Goal: Task Accomplishment & Management: Manage account settings

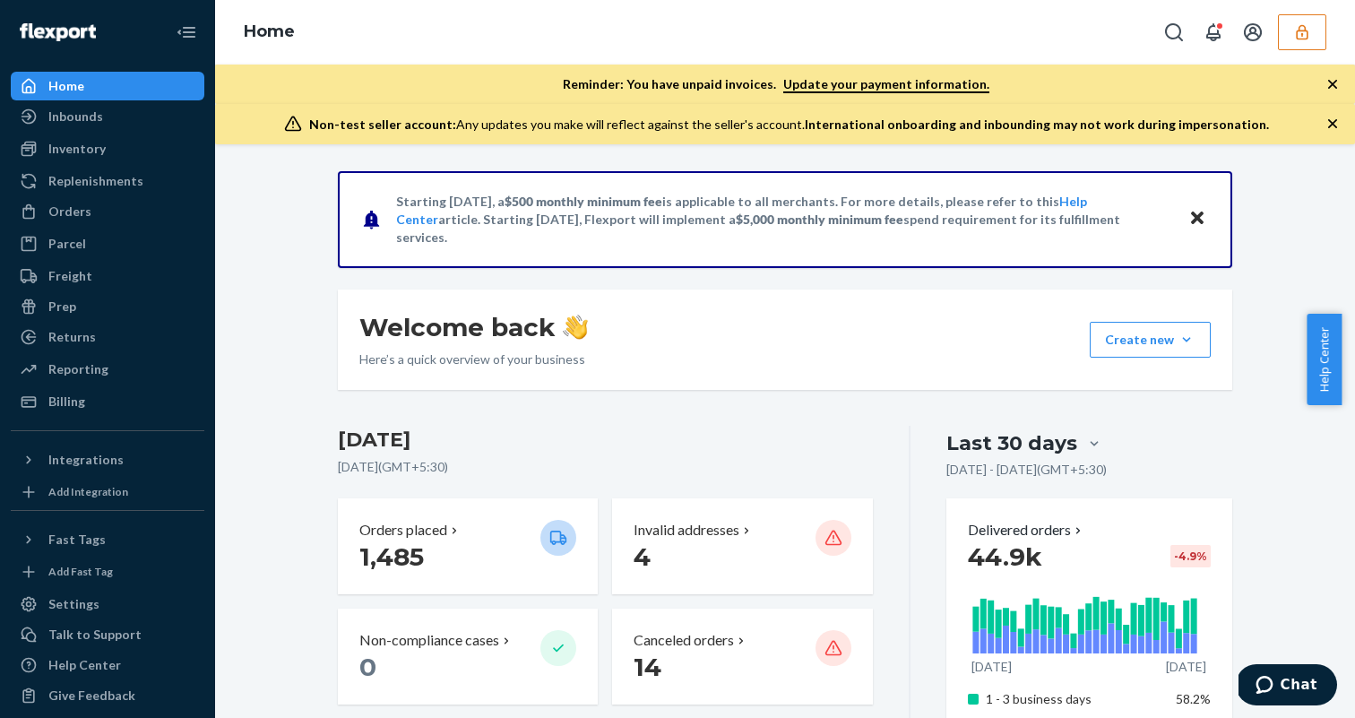
click at [1317, 37] on button "button" at bounding box center [1302, 32] width 48 height 36
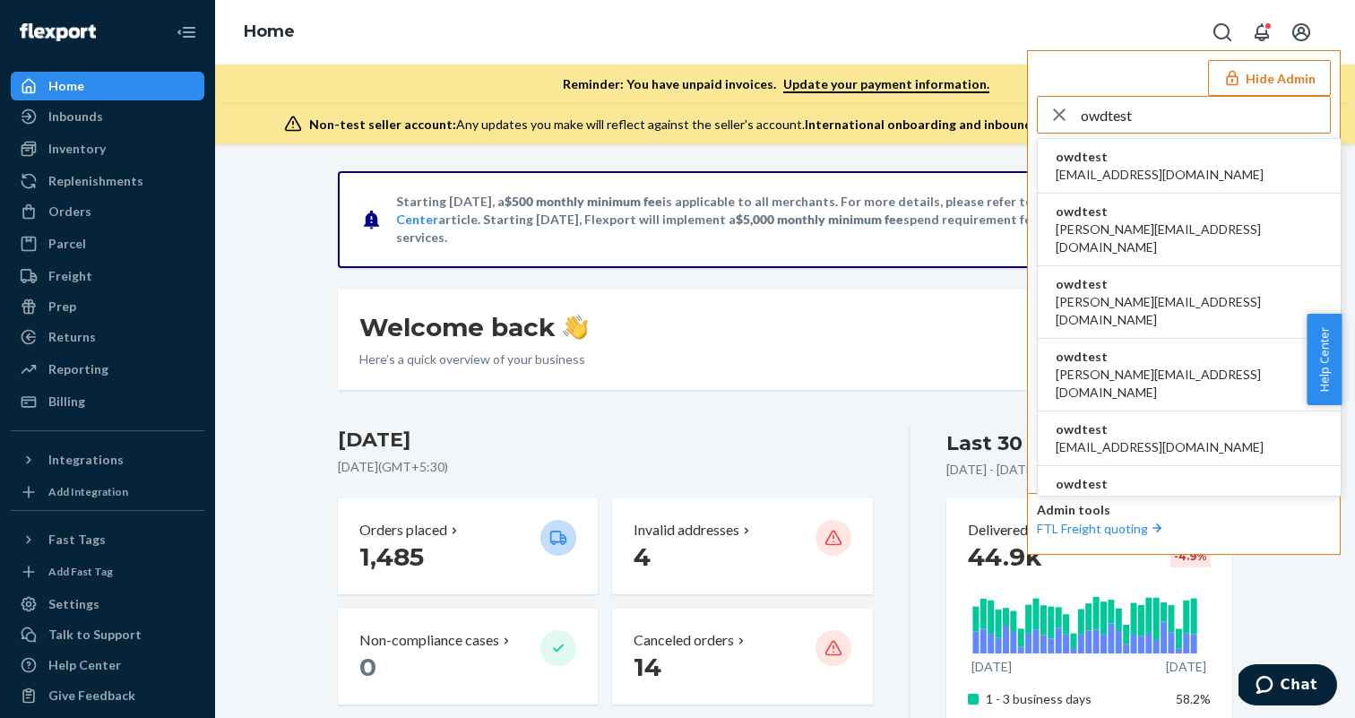
type input "owdtest"
click at [1088, 202] on li "owdtest ayushi.sharma+1@deliverr.com" at bounding box center [1189, 230] width 303 height 73
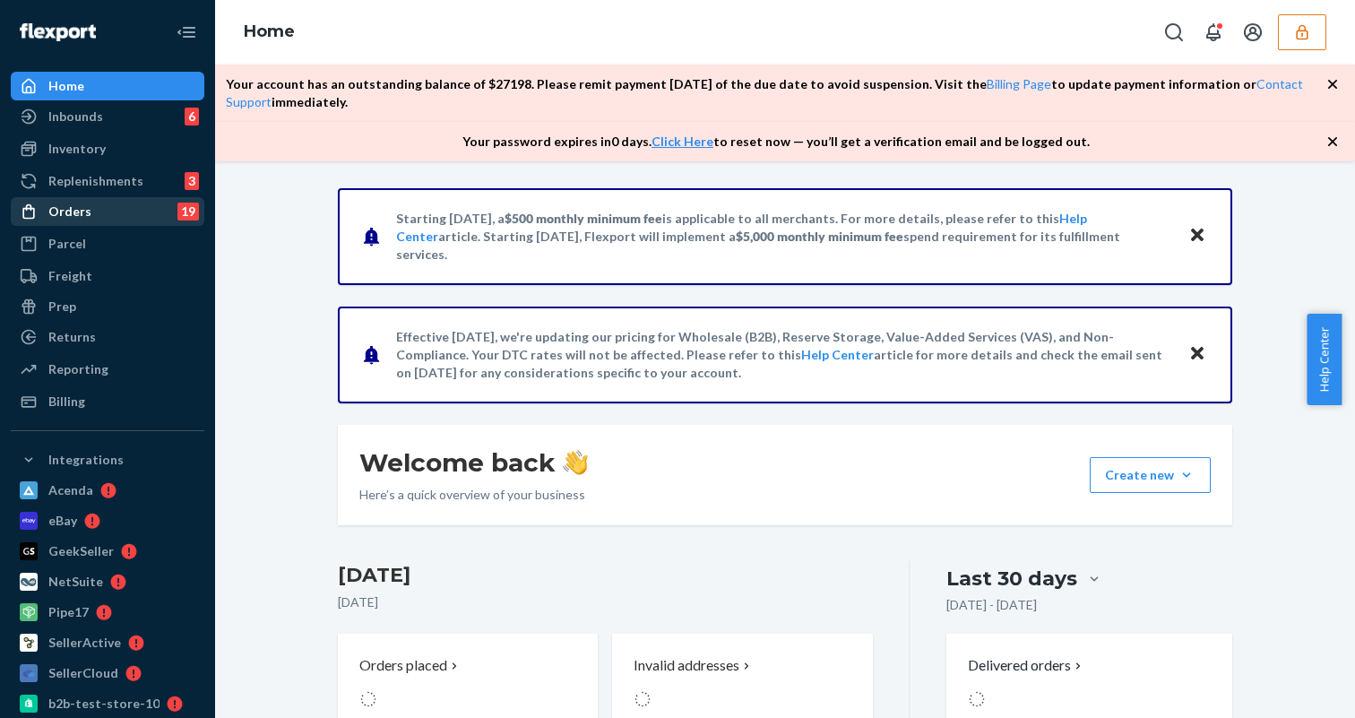
click at [95, 212] on div "Orders 19" at bounding box center [108, 211] width 190 height 25
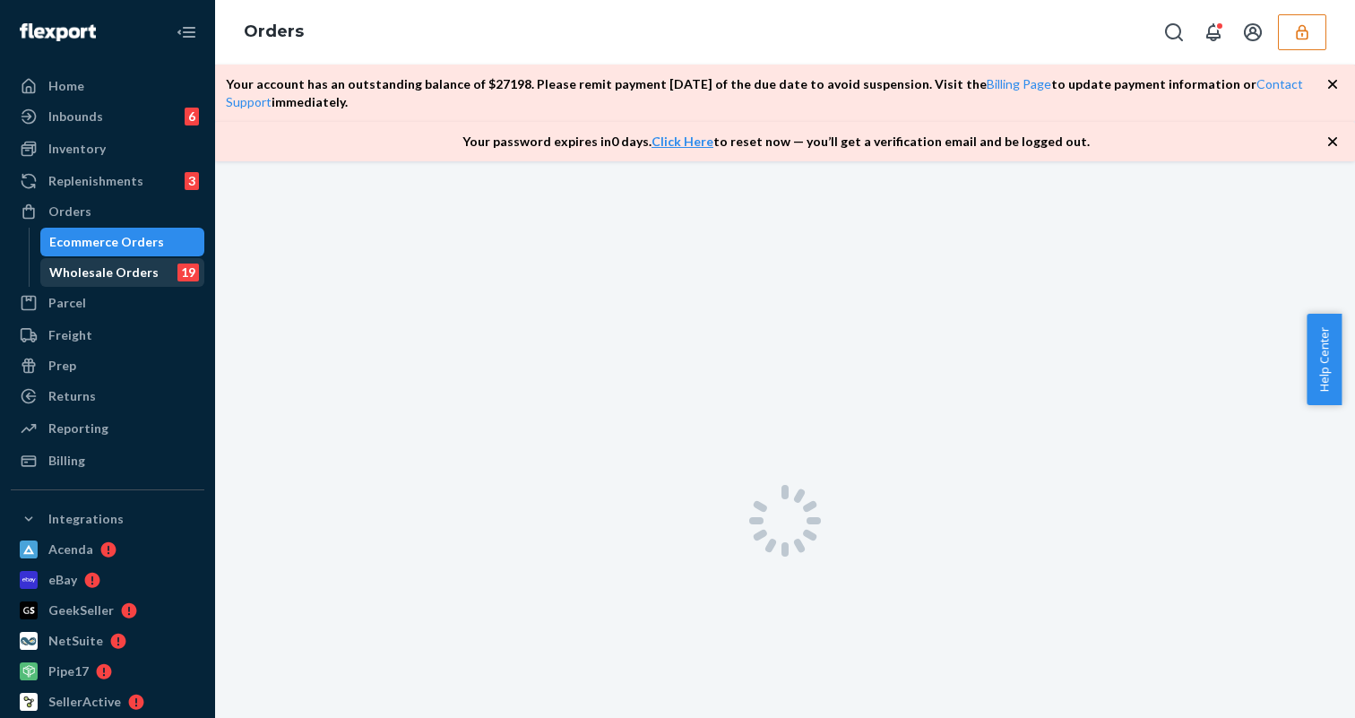
click at [95, 273] on div "Wholesale Orders" at bounding box center [103, 272] width 109 height 18
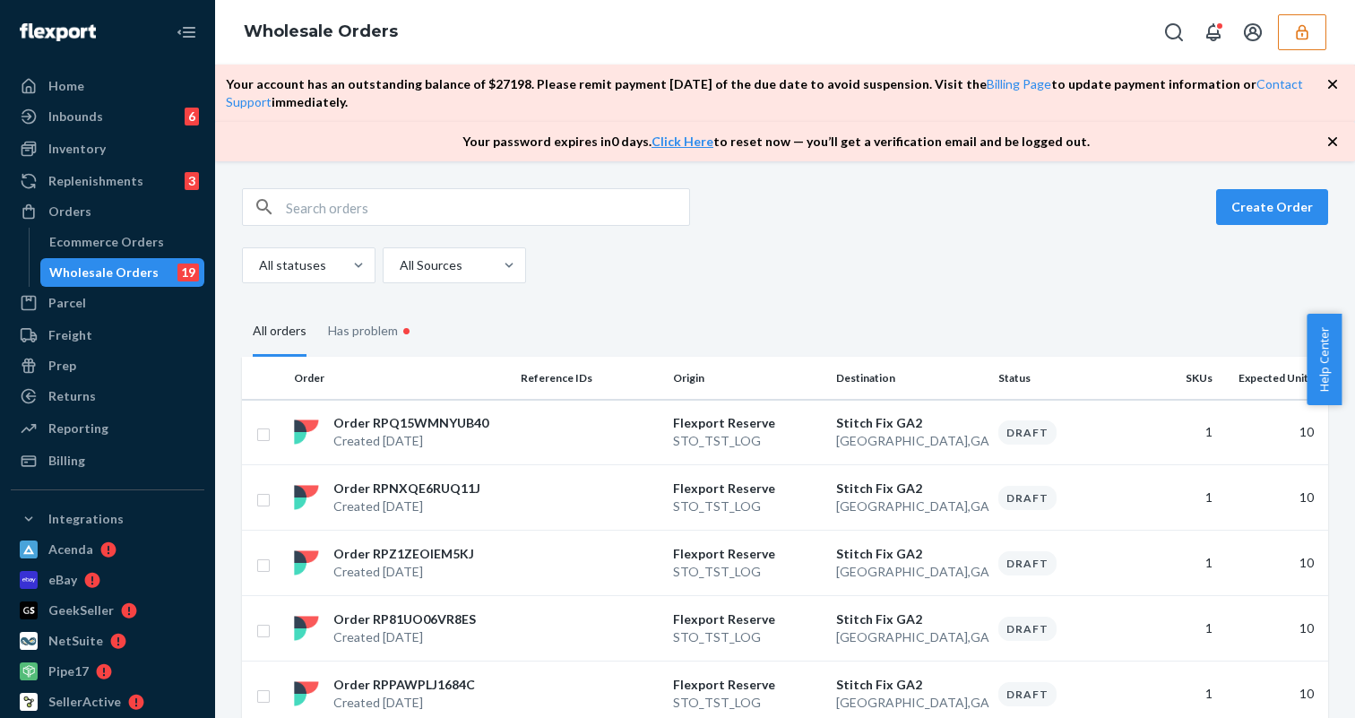
click at [1312, 30] on button "button" at bounding box center [1302, 32] width 48 height 36
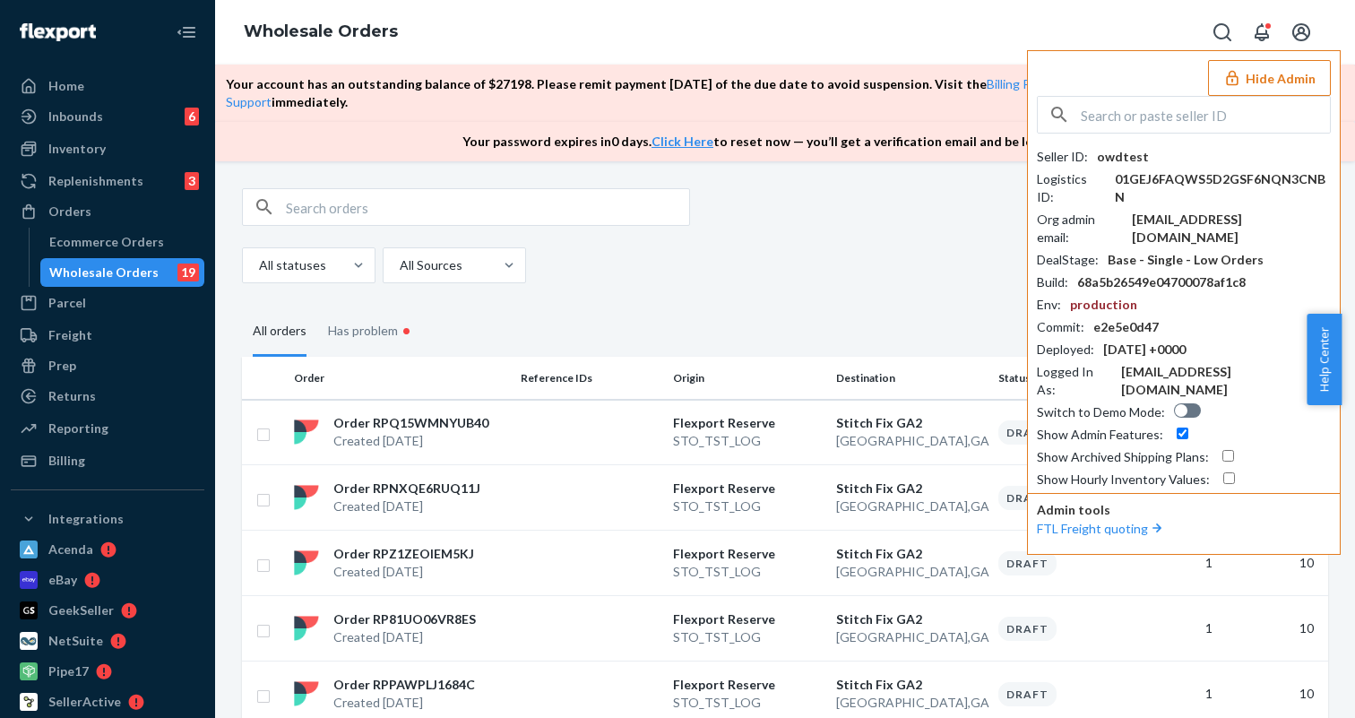
click at [1283, 65] on button "Hide Admin" at bounding box center [1269, 78] width 123 height 36
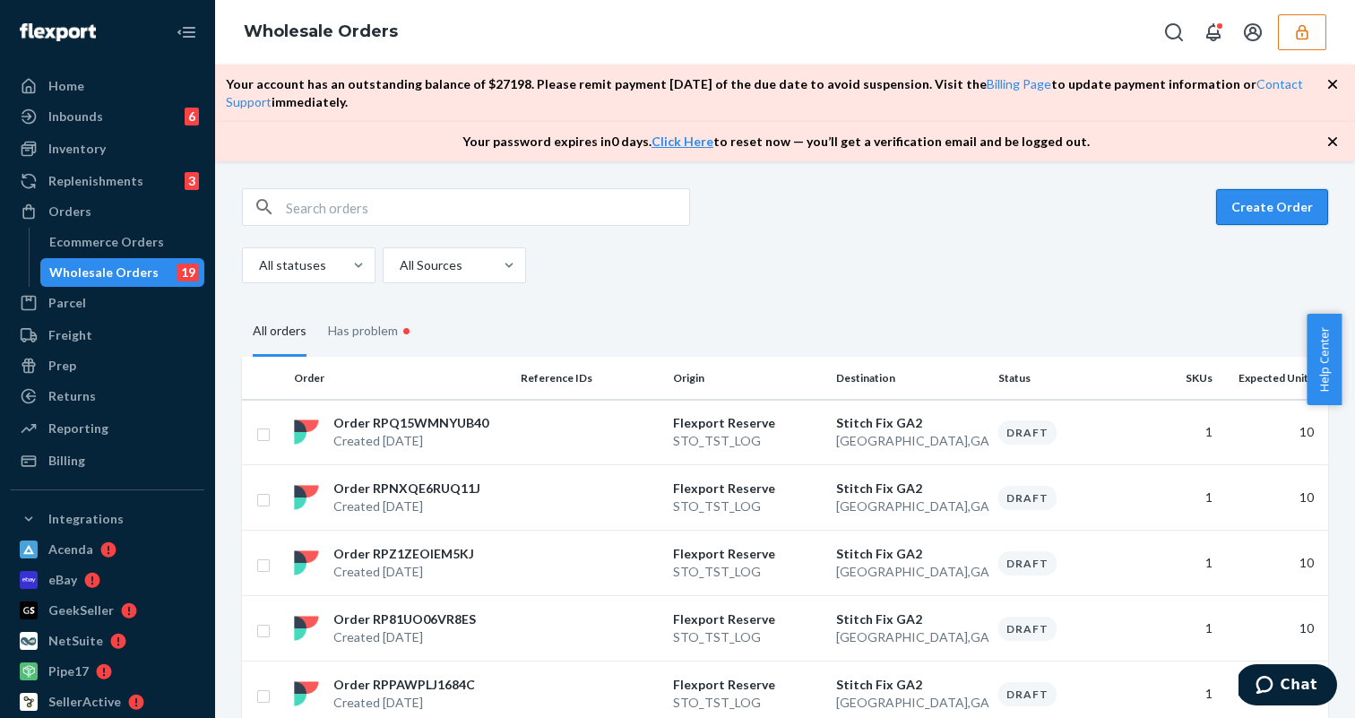
click at [1283, 217] on button "Create Order" at bounding box center [1272, 207] width 112 height 36
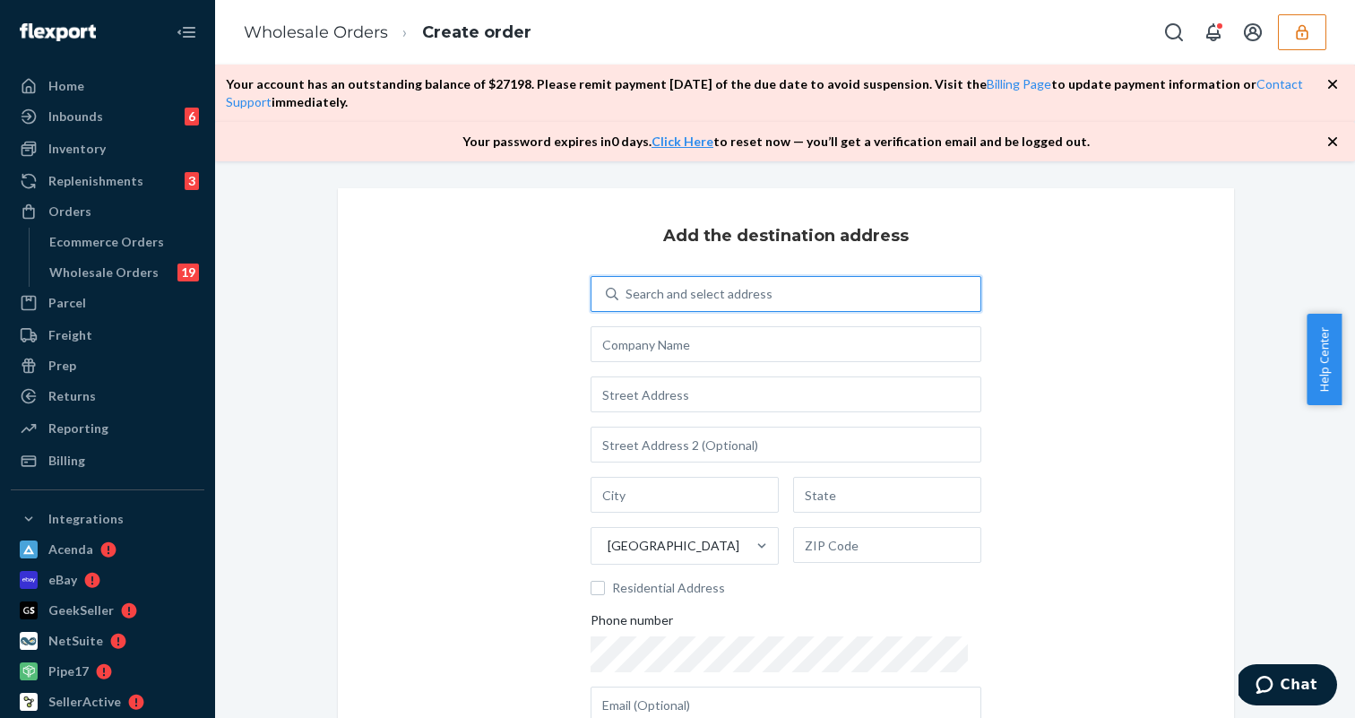
click at [758, 292] on div "Search and select address" at bounding box center [699, 294] width 147 height 18
click at [627, 292] on input "0 results available. Use Up and Down to choose options, press Enter to select t…" at bounding box center [627, 294] width 2 height 18
type input "[PERSON_NAME] test"
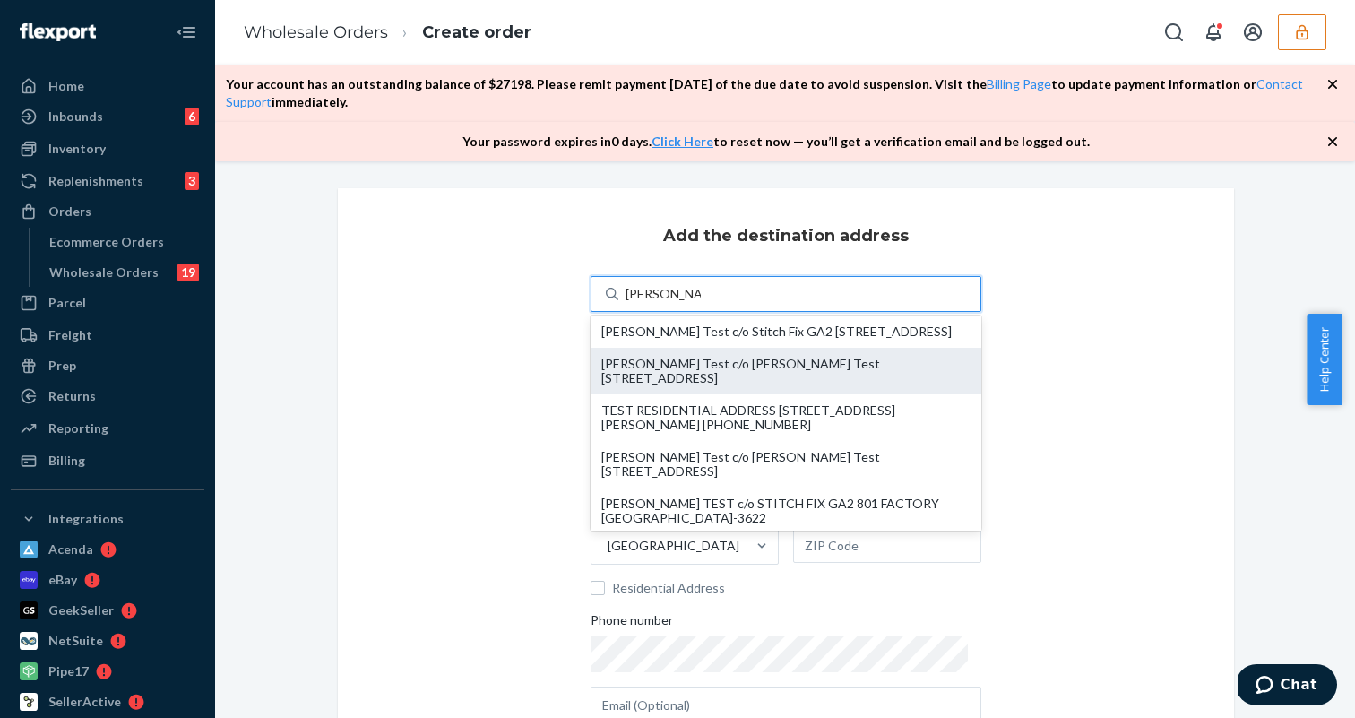
click at [756, 372] on div "[PERSON_NAME] Test c/o [PERSON_NAME] Test [STREET_ADDRESS]" at bounding box center [785, 371] width 369 height 29
click at [701, 303] on input "[PERSON_NAME] test" at bounding box center [663, 294] width 75 height 18
type input "[PERSON_NAME] Test"
type input "Aventura"
type input "FL"
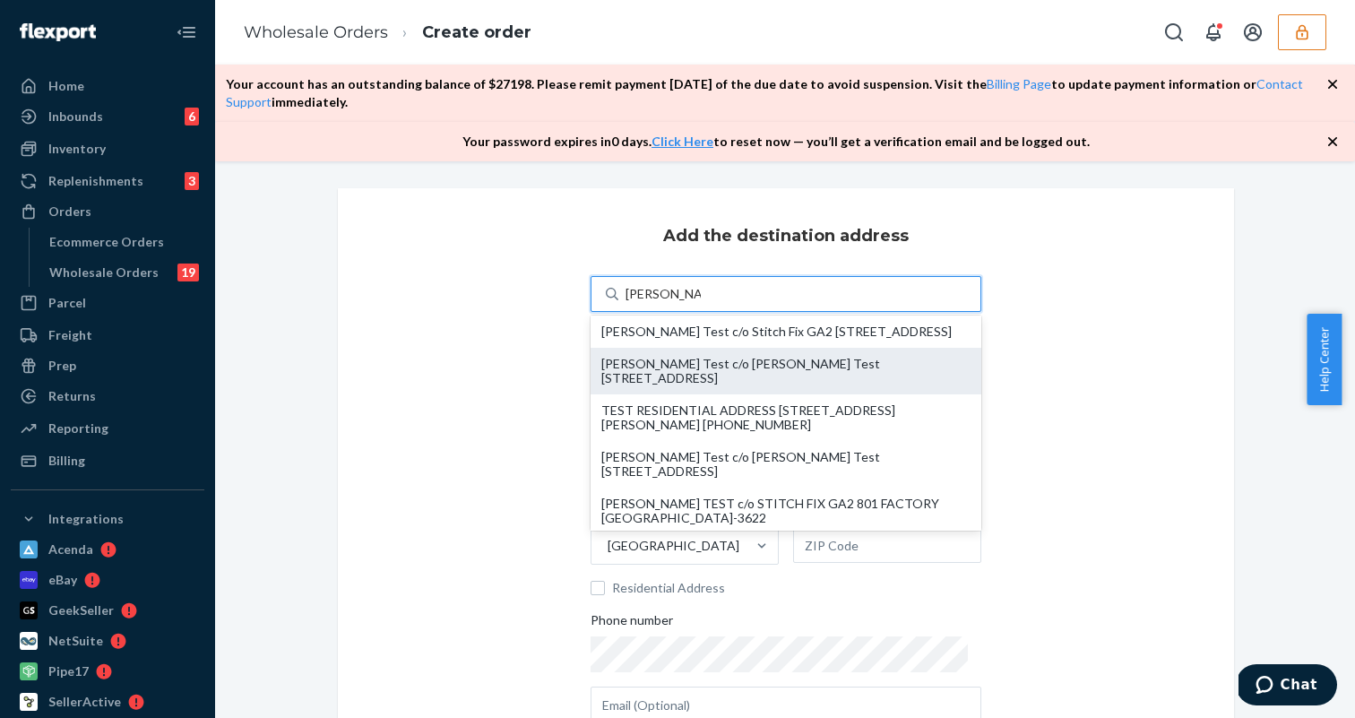
type input "33180"
type input "[STREET_ADDRESS]"
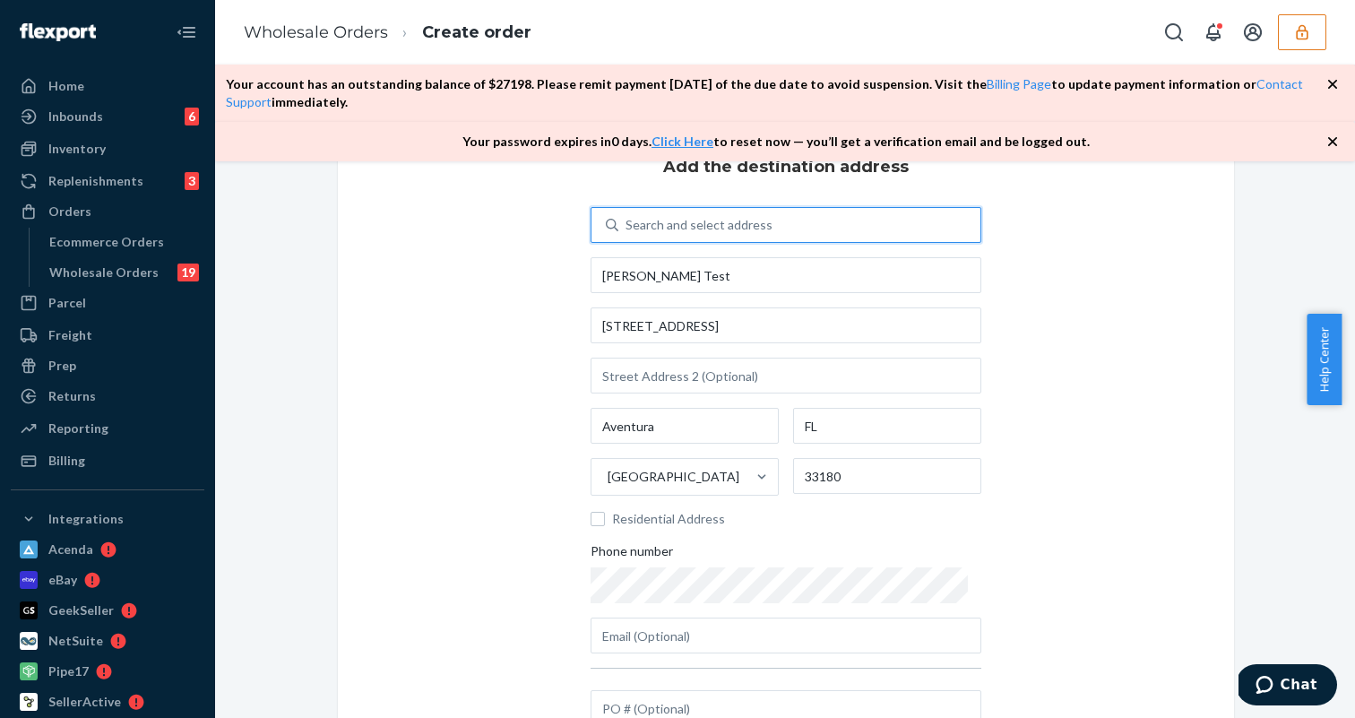
scroll to position [297, 0]
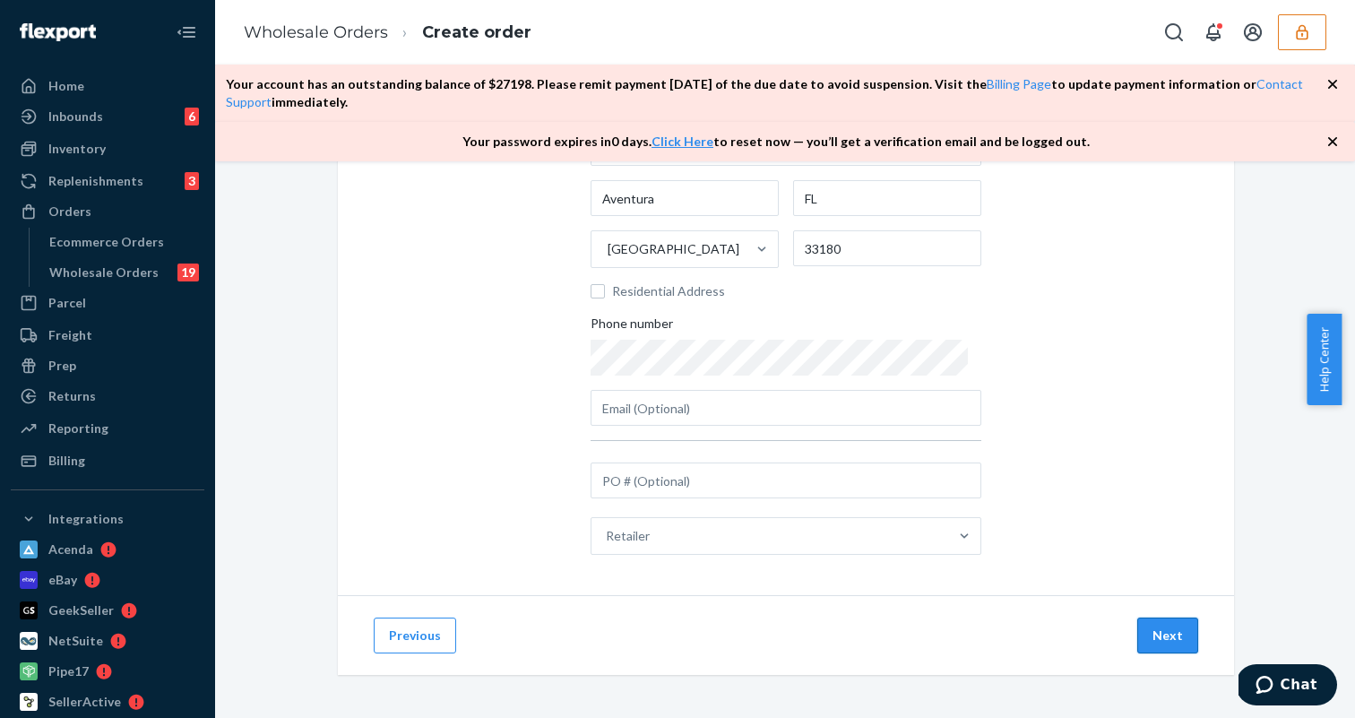
click at [1148, 627] on button "Next" at bounding box center [1167, 635] width 61 height 36
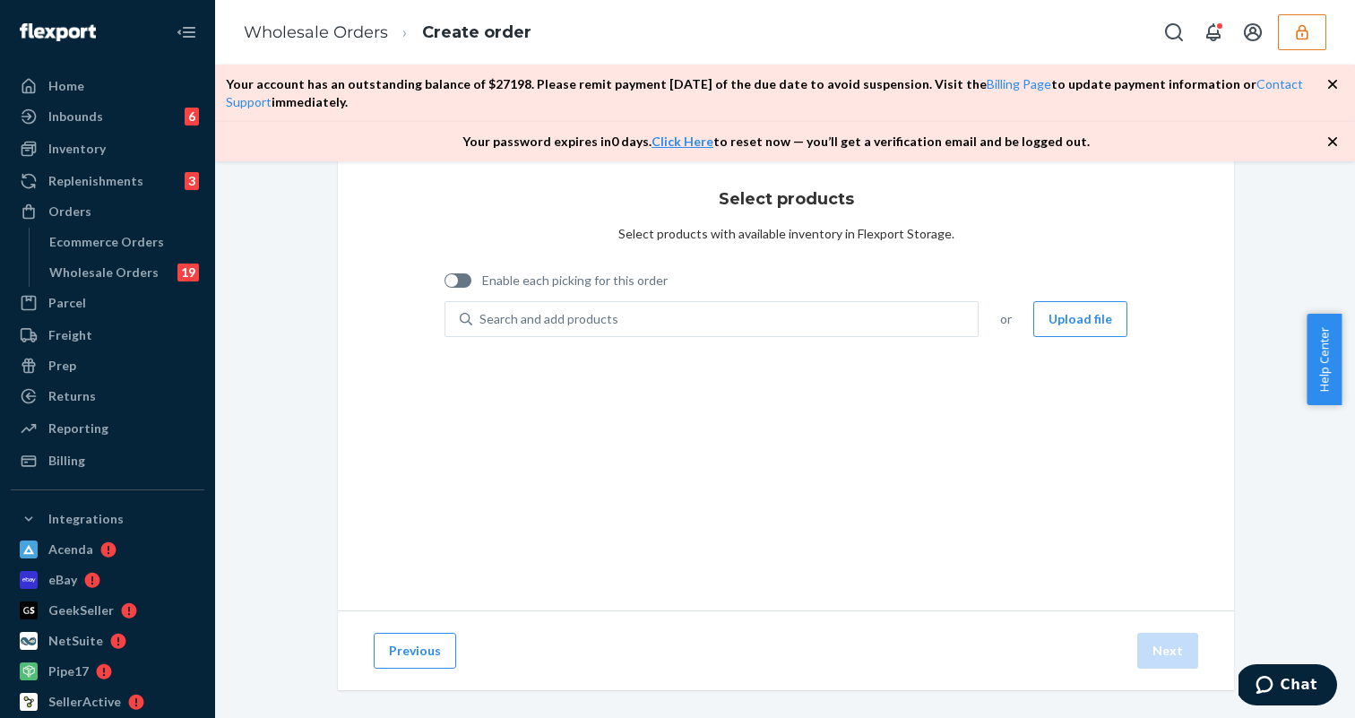
scroll to position [35, 0]
click at [457, 285] on div at bounding box center [458, 282] width 27 height 14
checkbox input "true"
click at [640, 313] on div "Search and add products" at bounding box center [724, 321] width 505 height 32
click at [481, 313] on input "Search and add products" at bounding box center [480, 321] width 2 height 18
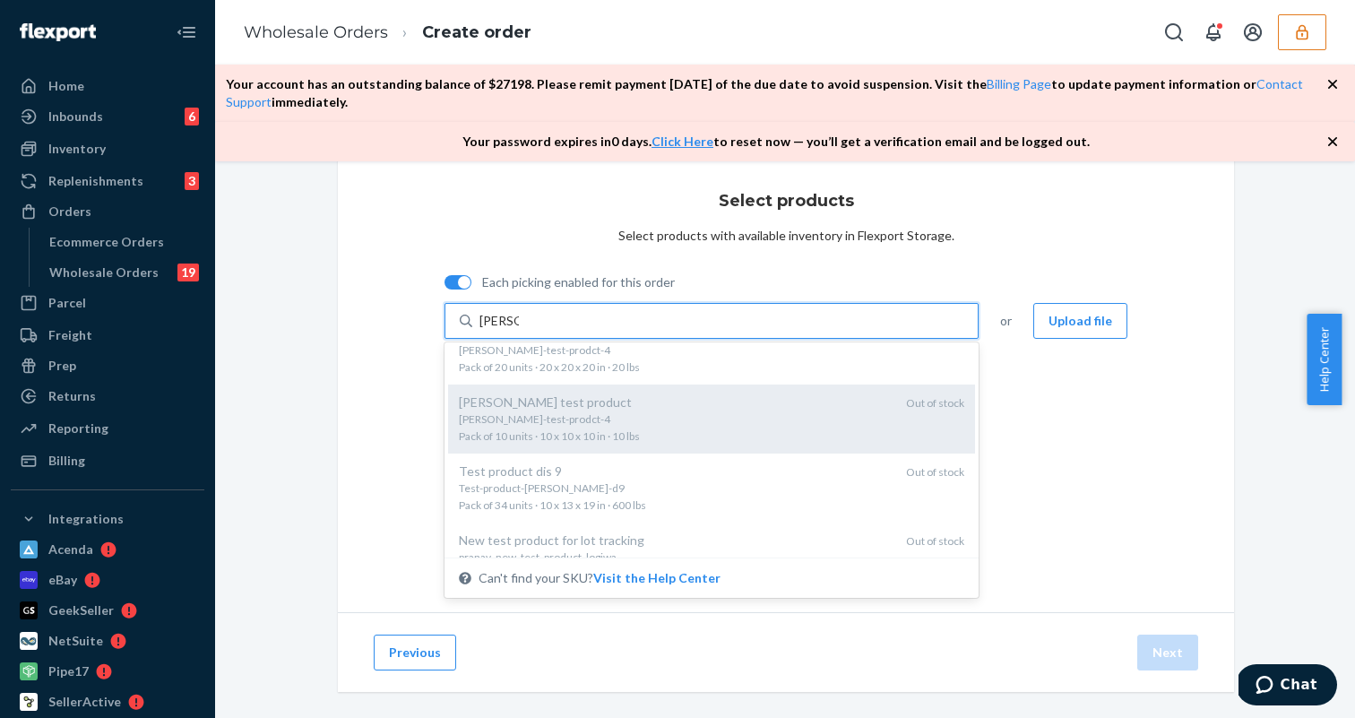
scroll to position [0, 0]
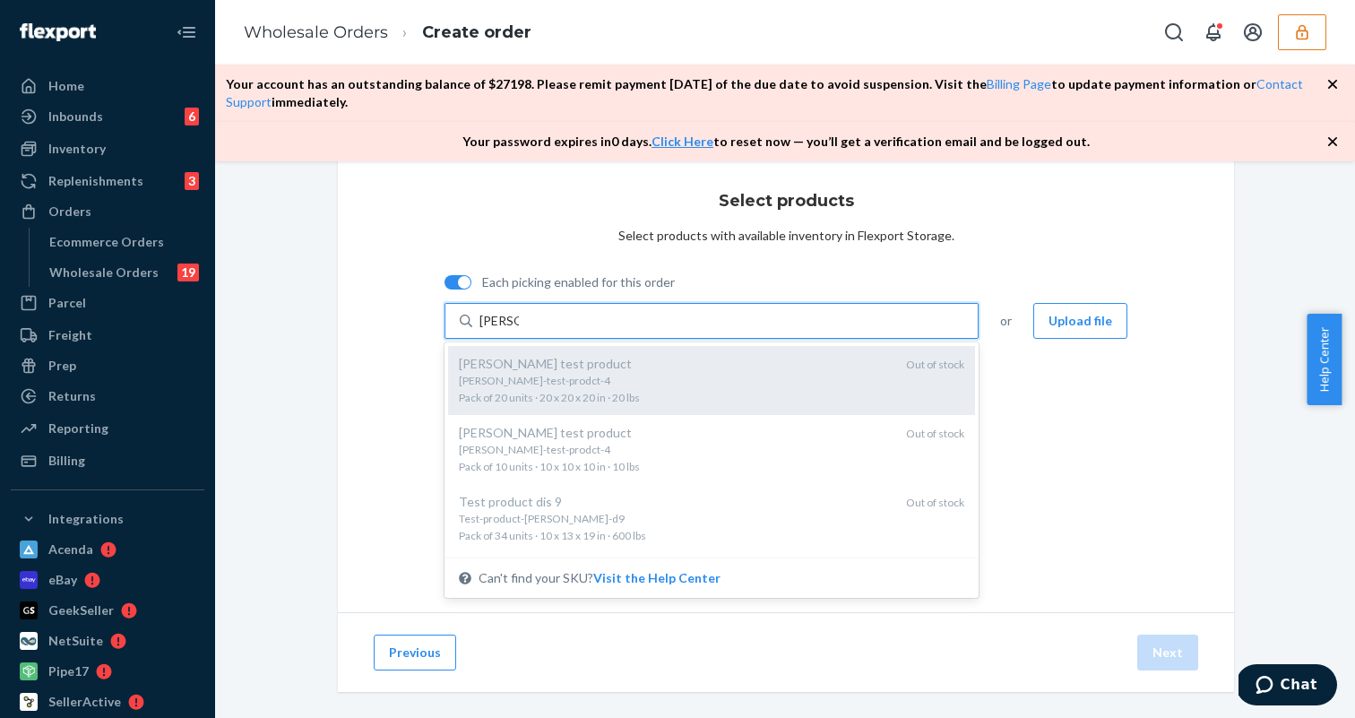
click at [601, 395] on span "[PERSON_NAME]-test-prodct-4 Pack of 20 units · 20 x 20 x 20 in · 20 lbs" at bounding box center [675, 388] width 433 height 31
click at [519, 330] on input "[PERSON_NAME]" at bounding box center [498, 321] width 39 height 18
click at [609, 410] on div "[PERSON_NAME] test product [PERSON_NAME]-test-prodct-4 Pack of 20 units · 20 x …" at bounding box center [711, 380] width 527 height 69
click at [519, 330] on input "[PERSON_NAME]" at bounding box center [498, 321] width 39 height 18
click at [587, 384] on div "[PERSON_NAME]-test-prodct-4" at bounding box center [675, 380] width 433 height 15
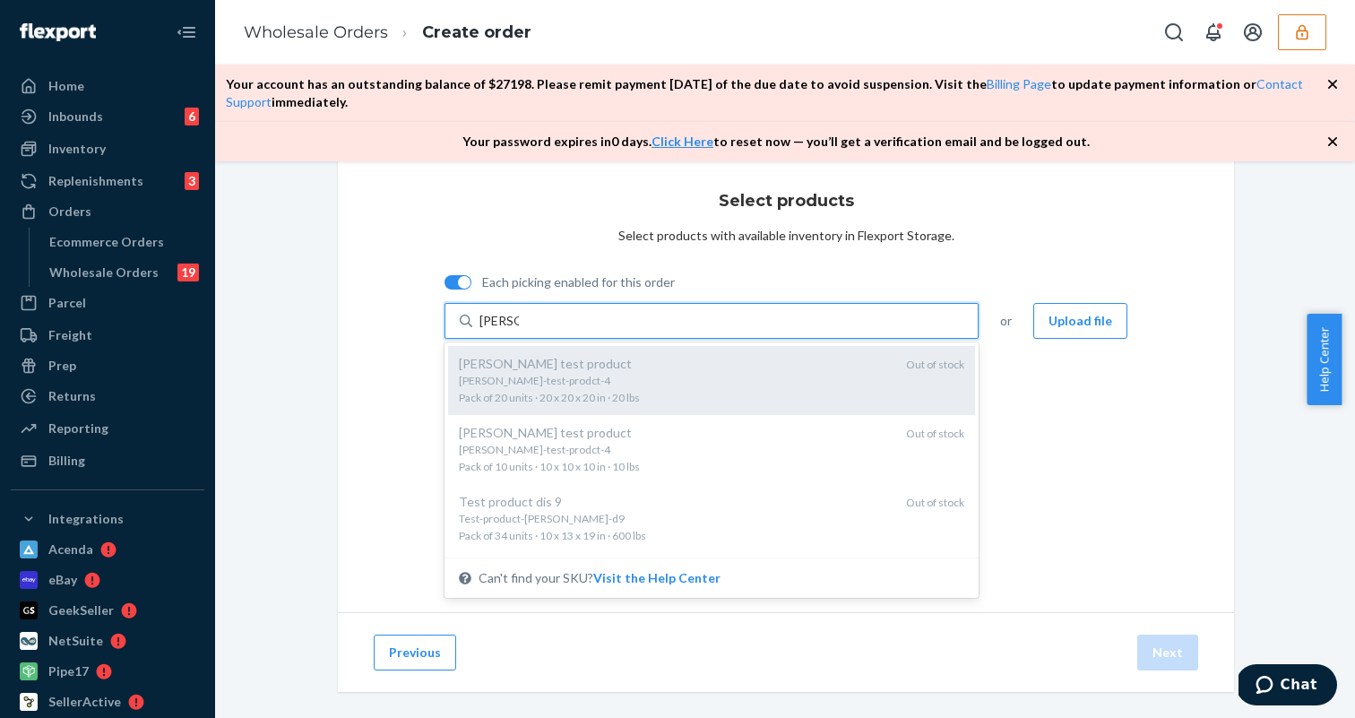
click at [519, 330] on input "[PERSON_NAME]" at bounding box center [498, 321] width 39 height 18
click at [587, 384] on div "[PERSON_NAME]-test-prodct-4" at bounding box center [675, 380] width 433 height 15
click at [519, 330] on input "[PERSON_NAME]" at bounding box center [498, 321] width 39 height 18
click at [587, 384] on div "[PERSON_NAME]-test-prodct-4" at bounding box center [675, 380] width 433 height 15
click at [519, 330] on input "[PERSON_NAME]" at bounding box center [498, 321] width 39 height 18
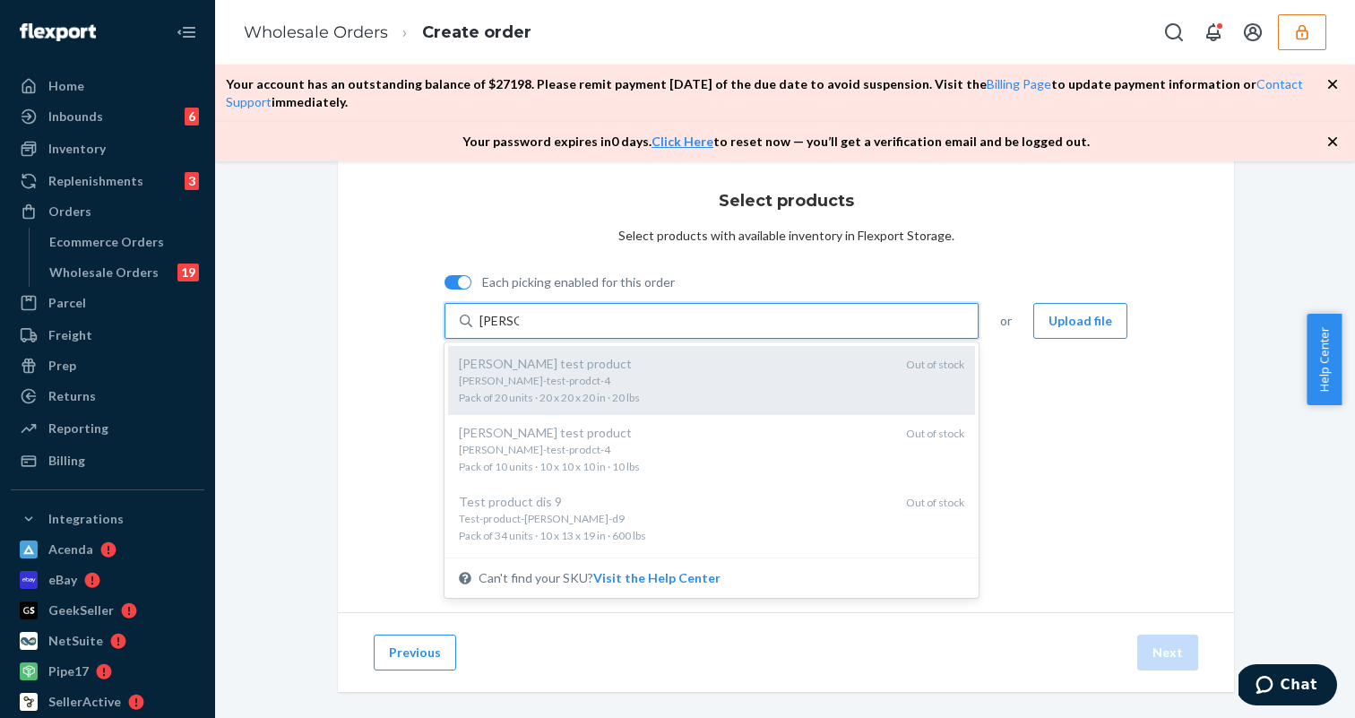
click at [587, 384] on div "[PERSON_NAME]-test-prodct-4" at bounding box center [675, 380] width 433 height 15
click at [519, 330] on input "[PERSON_NAME]" at bounding box center [498, 321] width 39 height 18
click at [587, 384] on div "[PERSON_NAME]-test-prodct-4" at bounding box center [675, 380] width 433 height 15
click at [519, 330] on input "[PERSON_NAME]" at bounding box center [498, 321] width 39 height 18
click at [587, 384] on div "[PERSON_NAME]-test-prodct-4" at bounding box center [675, 380] width 433 height 15
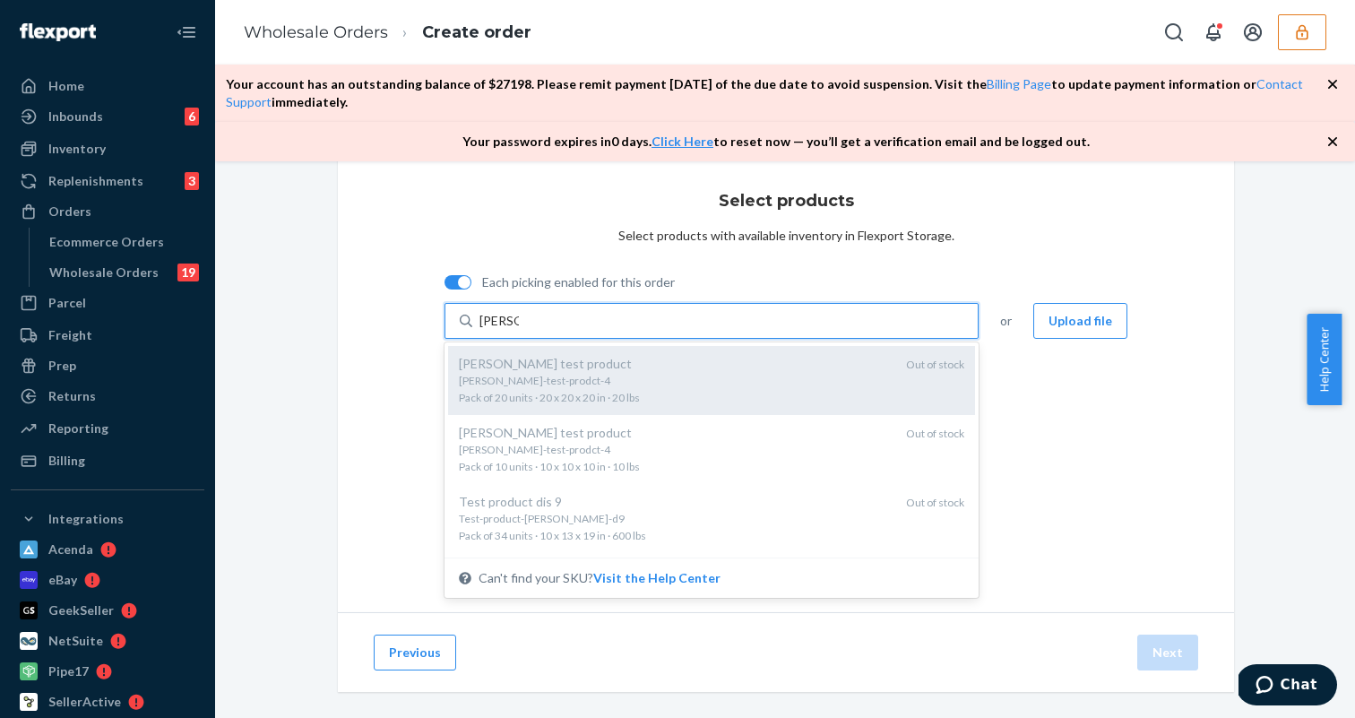
click at [519, 330] on input "[PERSON_NAME]" at bounding box center [498, 321] width 39 height 18
click at [587, 384] on div "[PERSON_NAME]-test-prodct-4" at bounding box center [675, 380] width 433 height 15
click at [519, 330] on input "[PERSON_NAME]" at bounding box center [498, 321] width 39 height 18
click at [587, 384] on div "[PERSON_NAME]-test-prodct-4" at bounding box center [675, 380] width 433 height 15
click at [519, 330] on input "[PERSON_NAME]" at bounding box center [498, 321] width 39 height 18
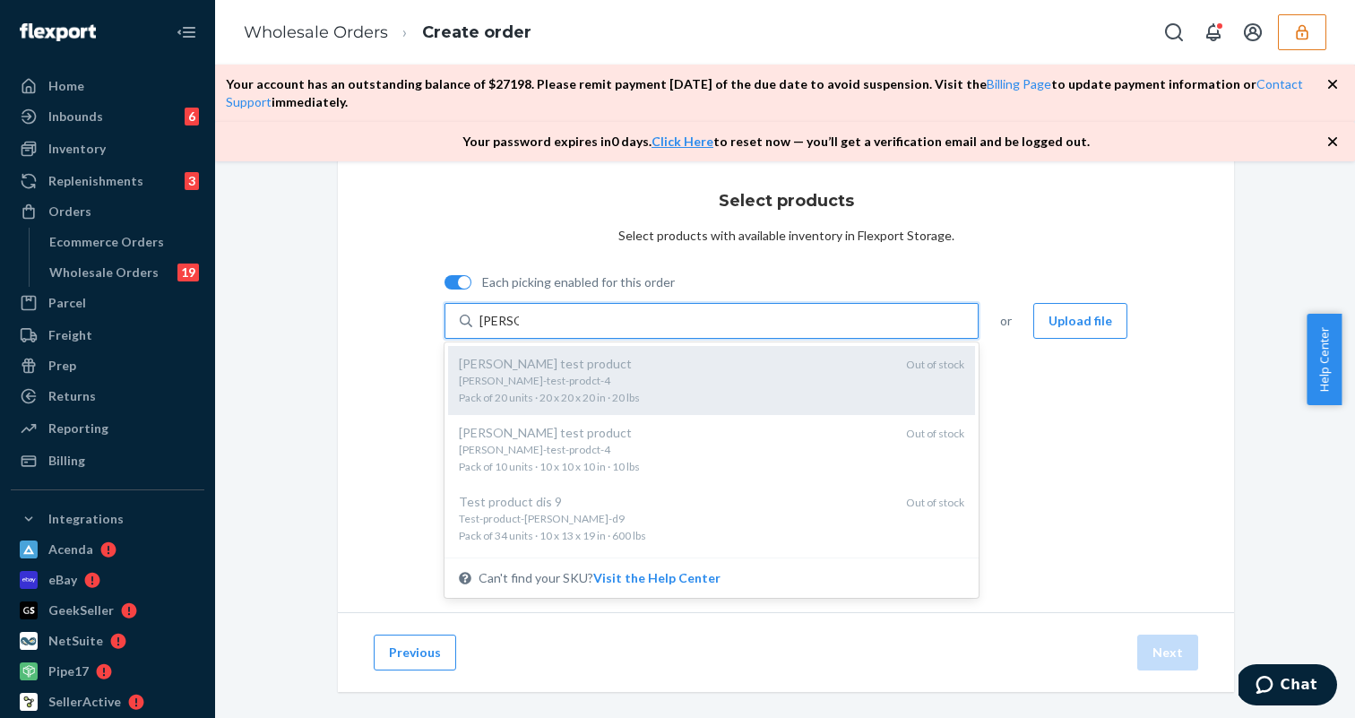
click at [587, 384] on div "[PERSON_NAME]-test-prodct-4" at bounding box center [675, 380] width 433 height 15
click at [519, 330] on input "[PERSON_NAME]" at bounding box center [498, 321] width 39 height 18
click at [587, 384] on div "[PERSON_NAME]-test-prodct-4" at bounding box center [675, 380] width 433 height 15
click at [519, 330] on input "[PERSON_NAME]" at bounding box center [498, 321] width 39 height 18
click at [587, 384] on div "[PERSON_NAME]-test-prodct-4" at bounding box center [675, 380] width 433 height 15
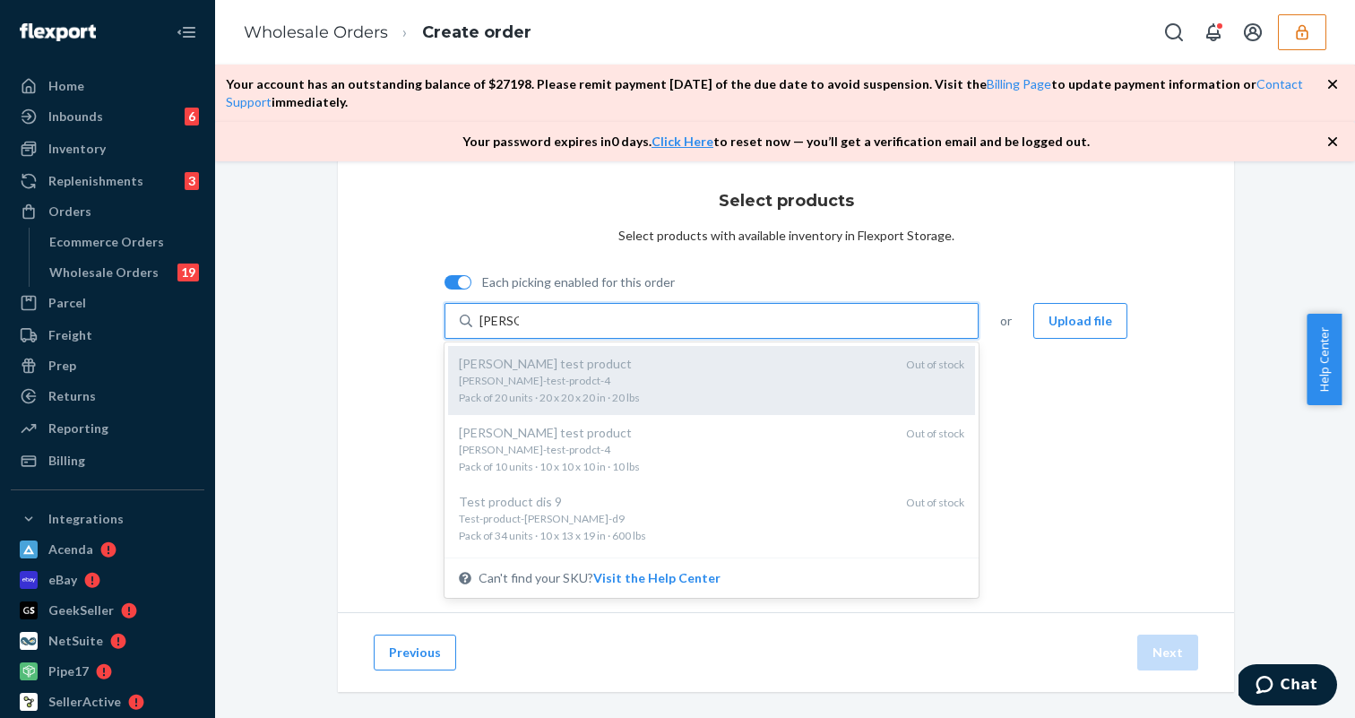
click at [519, 330] on input "[PERSON_NAME]" at bounding box center [498, 321] width 39 height 18
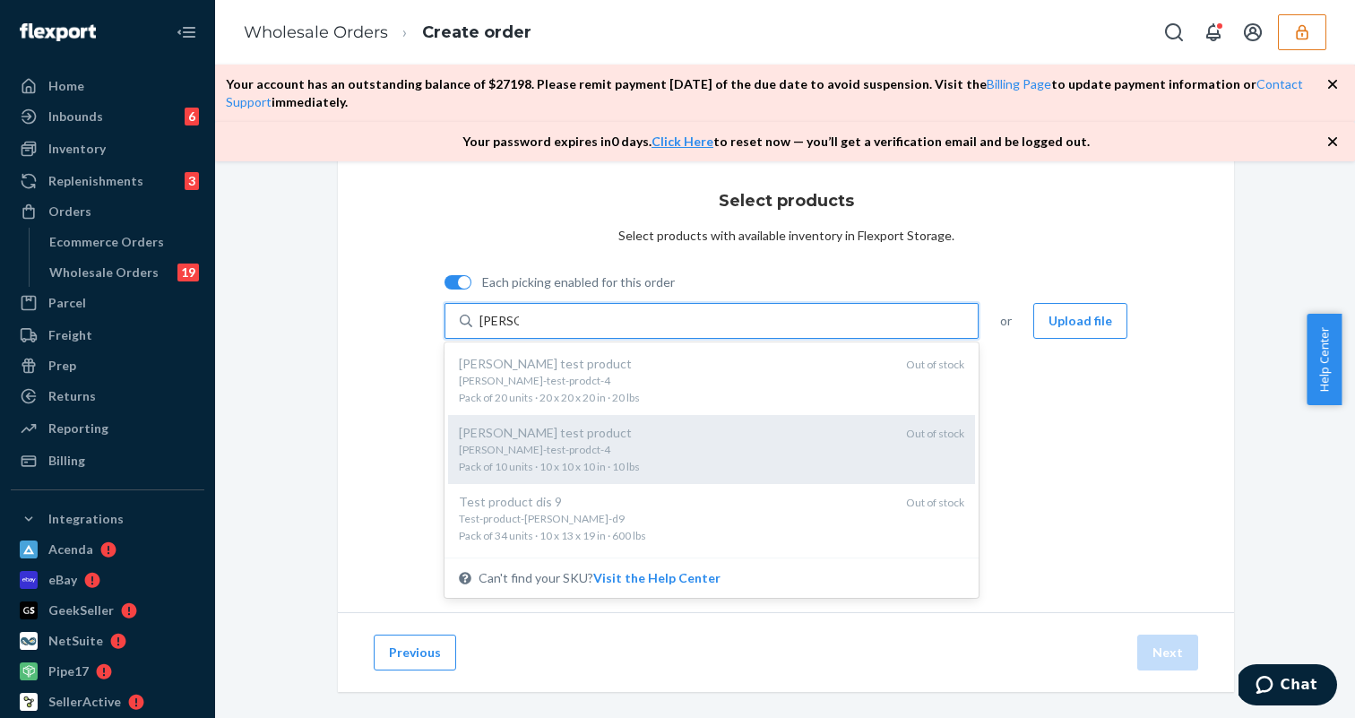
click at [585, 438] on div "[PERSON_NAME] test product" at bounding box center [675, 433] width 433 height 18
click at [519, 330] on input "[PERSON_NAME]" at bounding box center [498, 321] width 39 height 18
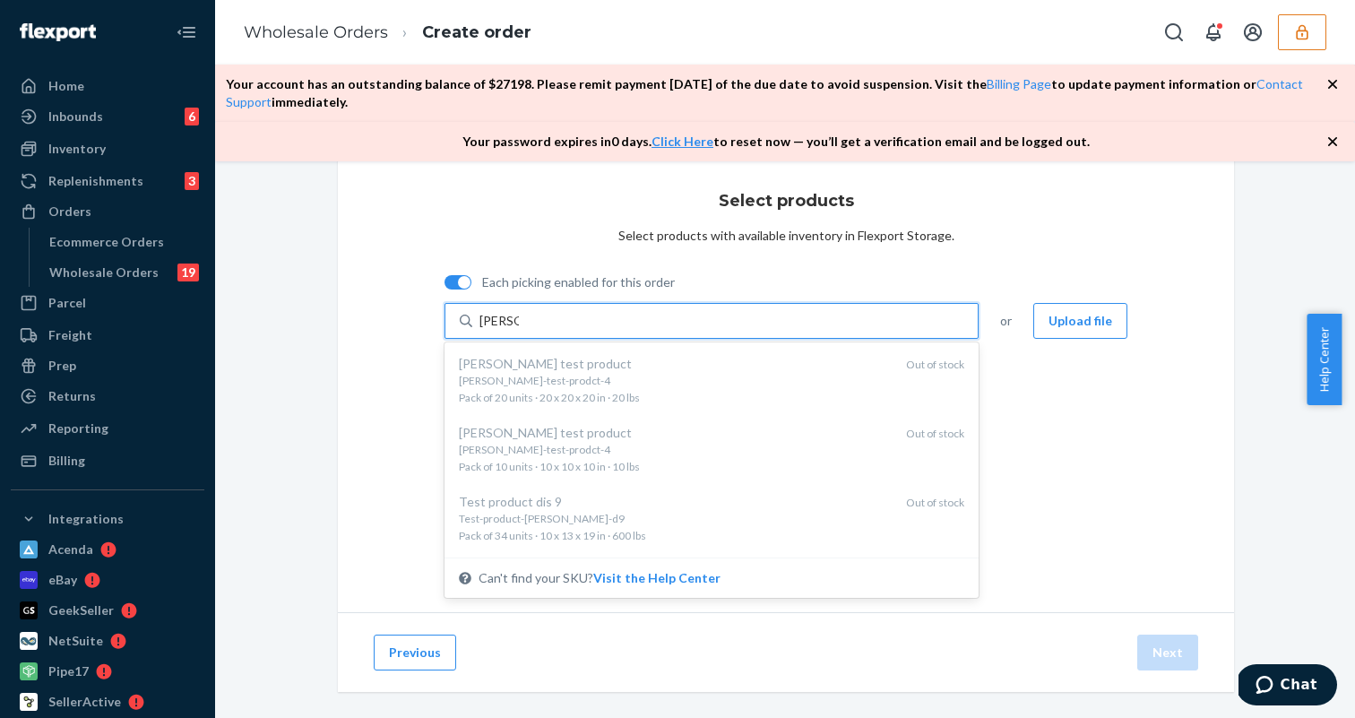
type input "[PERSON_NAME]"
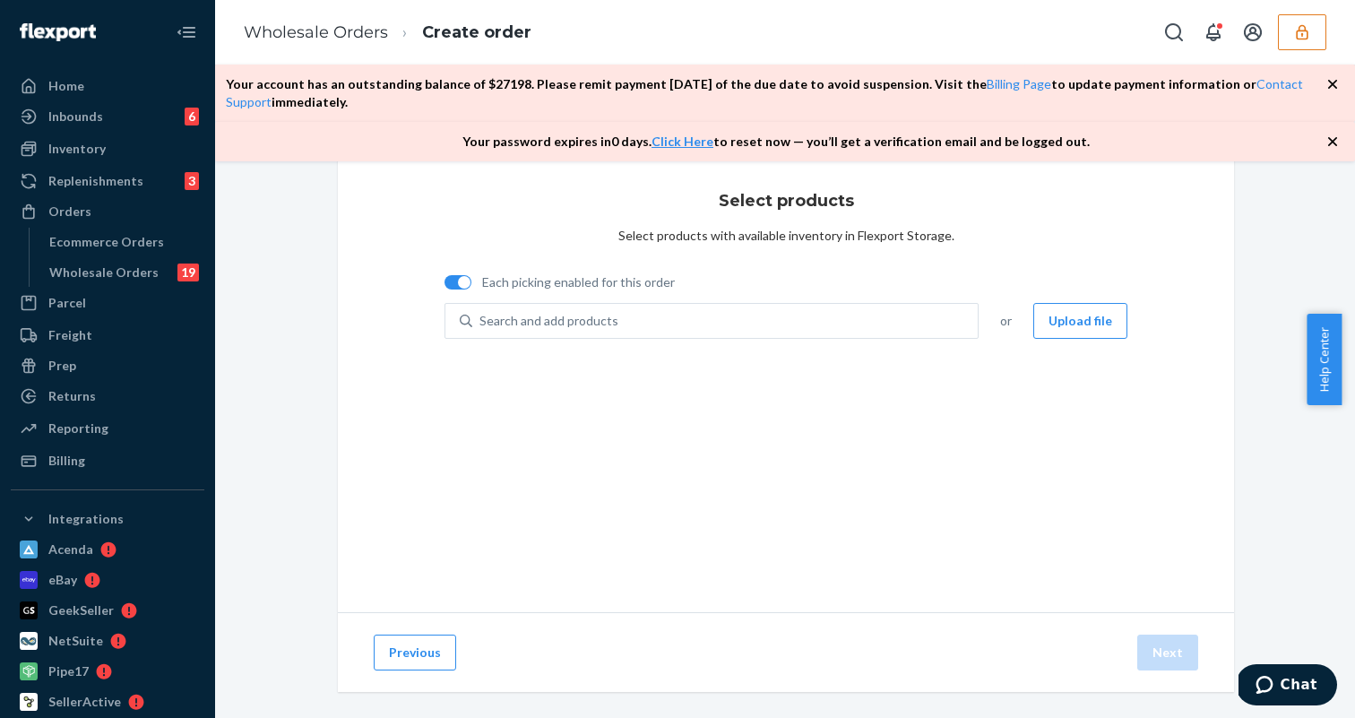
click at [685, 266] on div "Each picking enabled for this order" at bounding box center [786, 284] width 683 height 37
click at [458, 289] on label "Each picking enabled for this order" at bounding box center [786, 282] width 683 height 18
click at [445, 289] on input "Each picking enabled for this order" at bounding box center [444, 289] width 1 height 1
checkbox input "false"
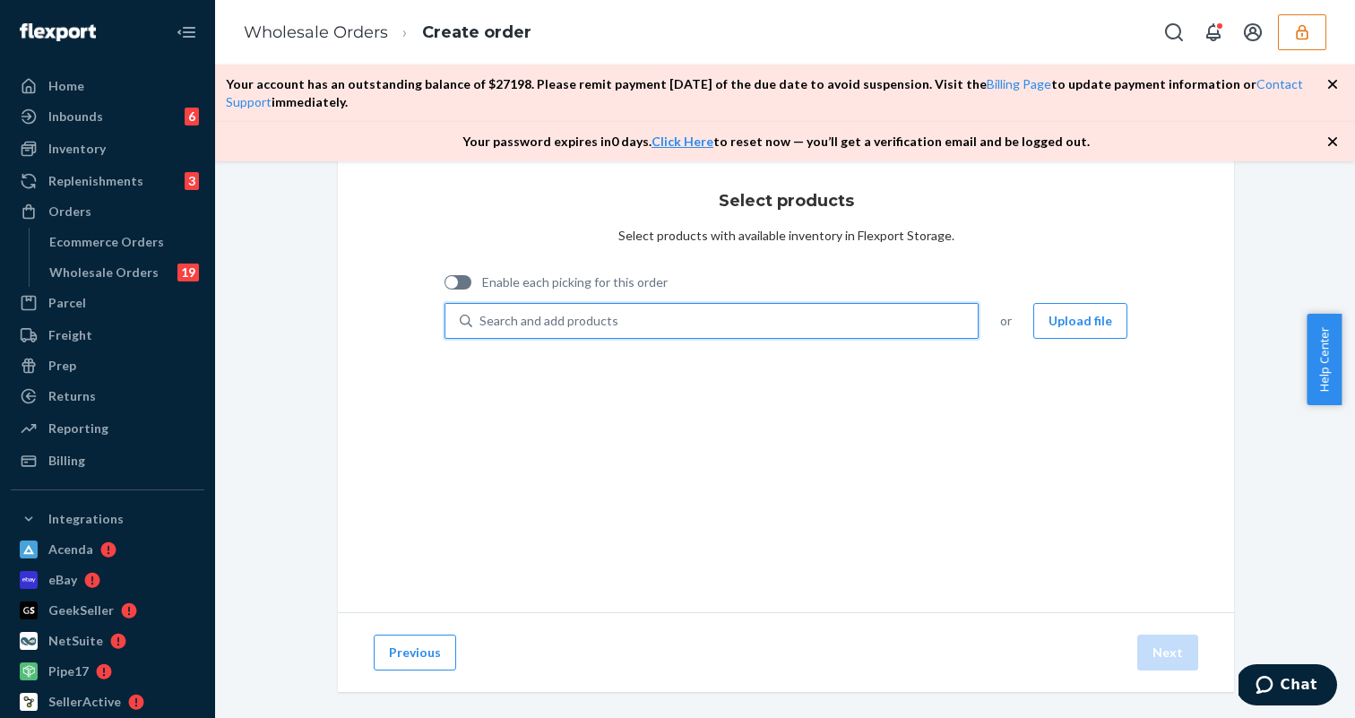
click at [520, 329] on div "Search and add products" at bounding box center [548, 321] width 139 height 18
click at [481, 329] on input "0 results available. Use Up and Down to choose options, press Enter to select t…" at bounding box center [480, 321] width 2 height 18
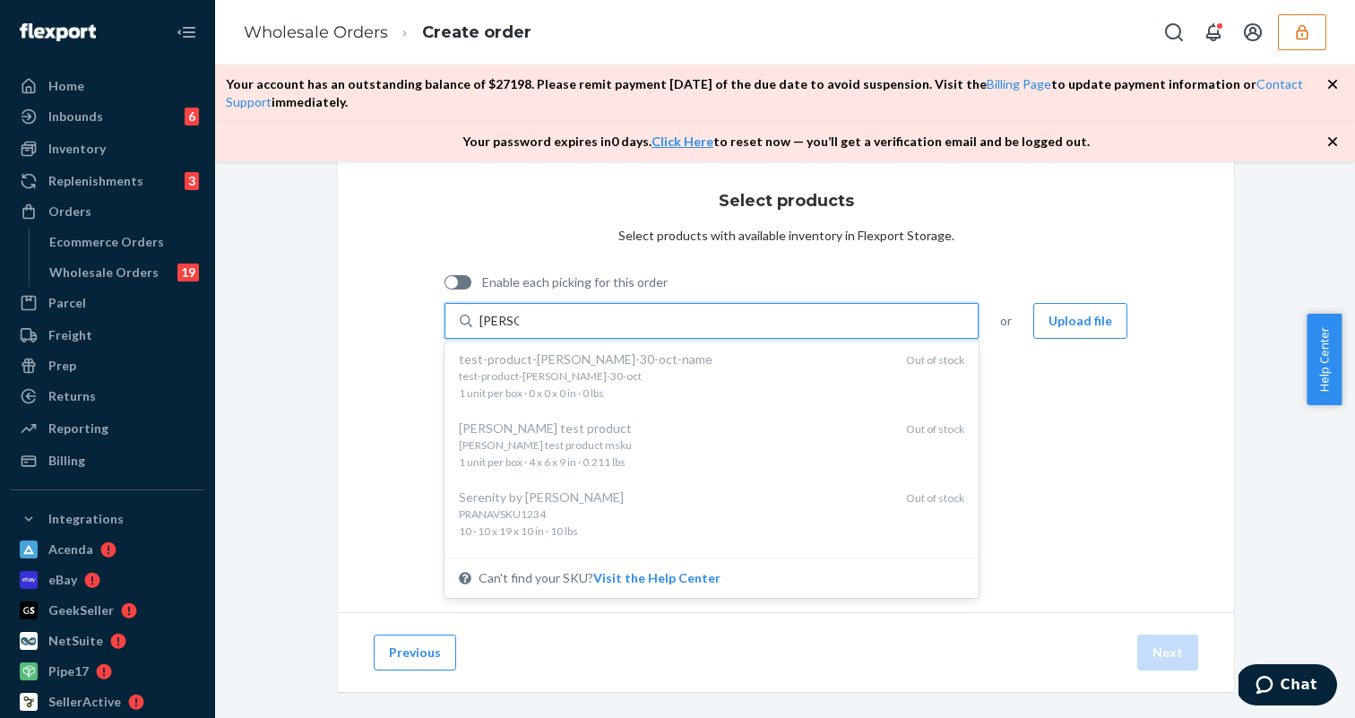
scroll to position [1313, 0]
type input "[PERSON_NAME]"
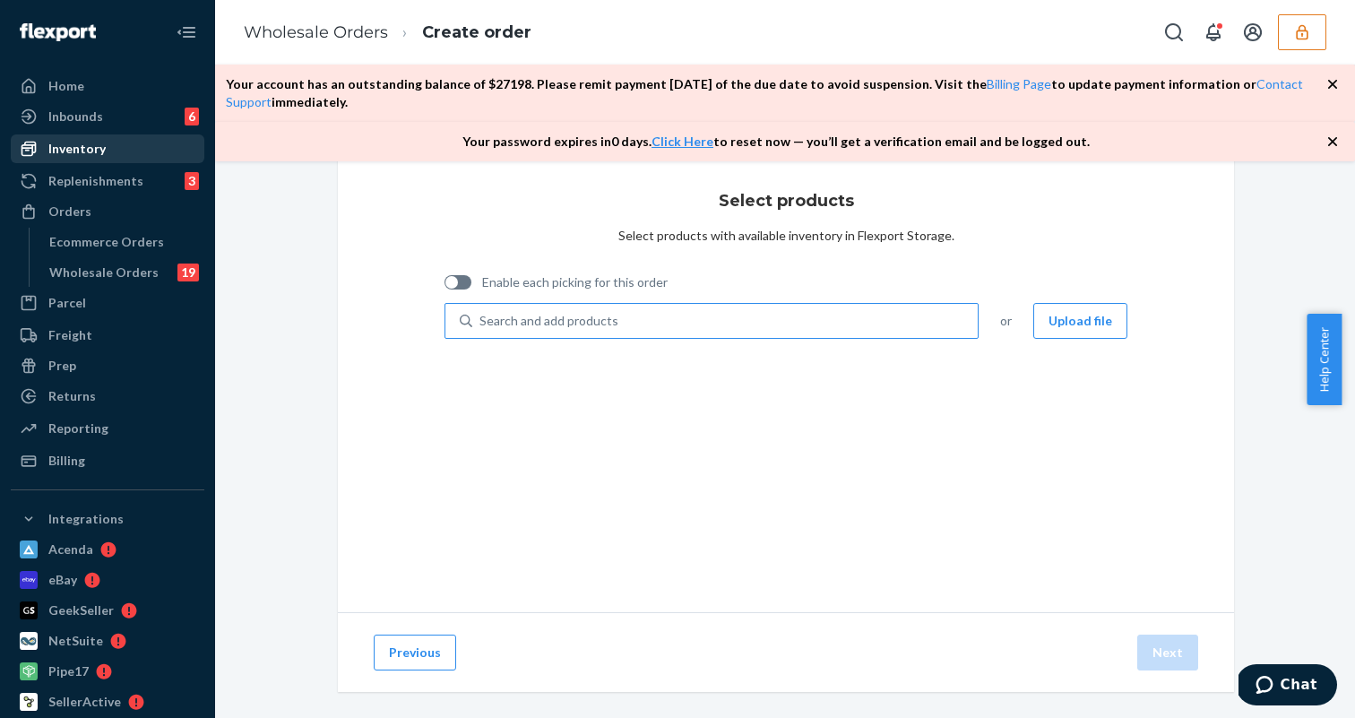
click at [83, 158] on div "Inventory" at bounding box center [108, 148] width 190 height 25
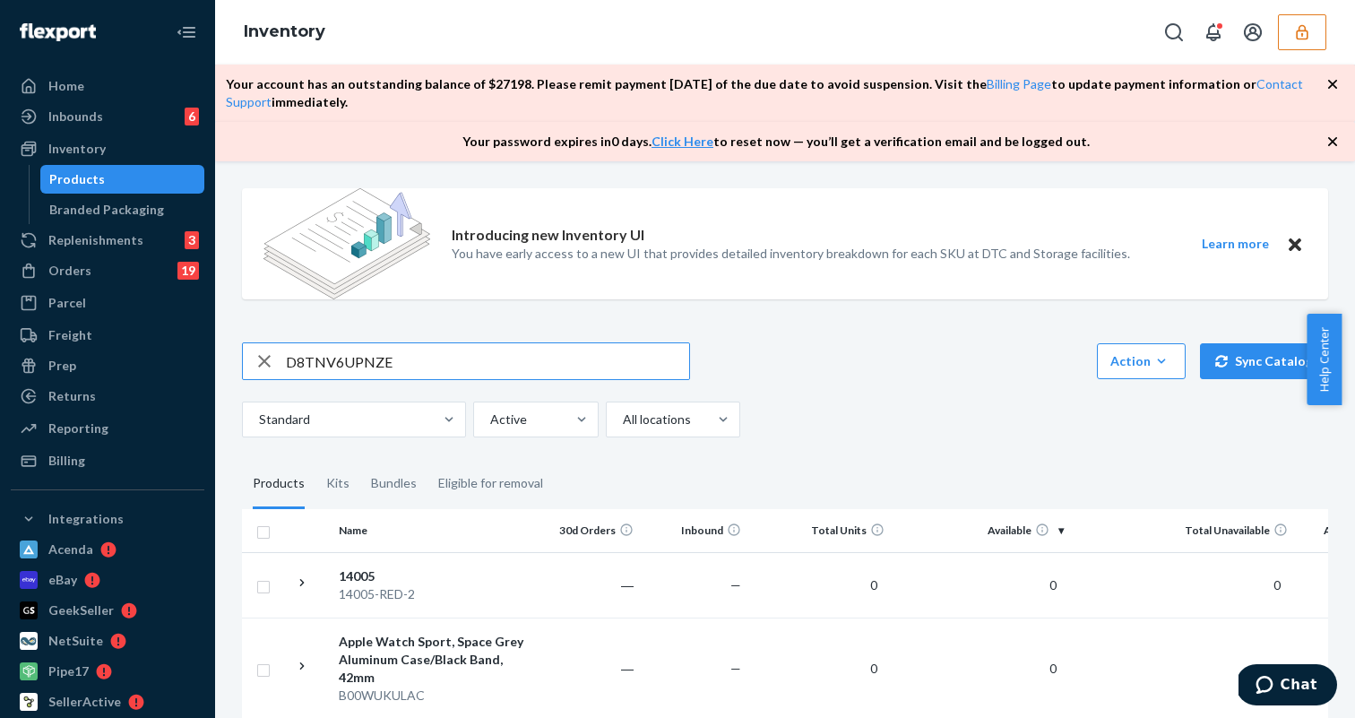
type input "D8TNV6UPNZE"
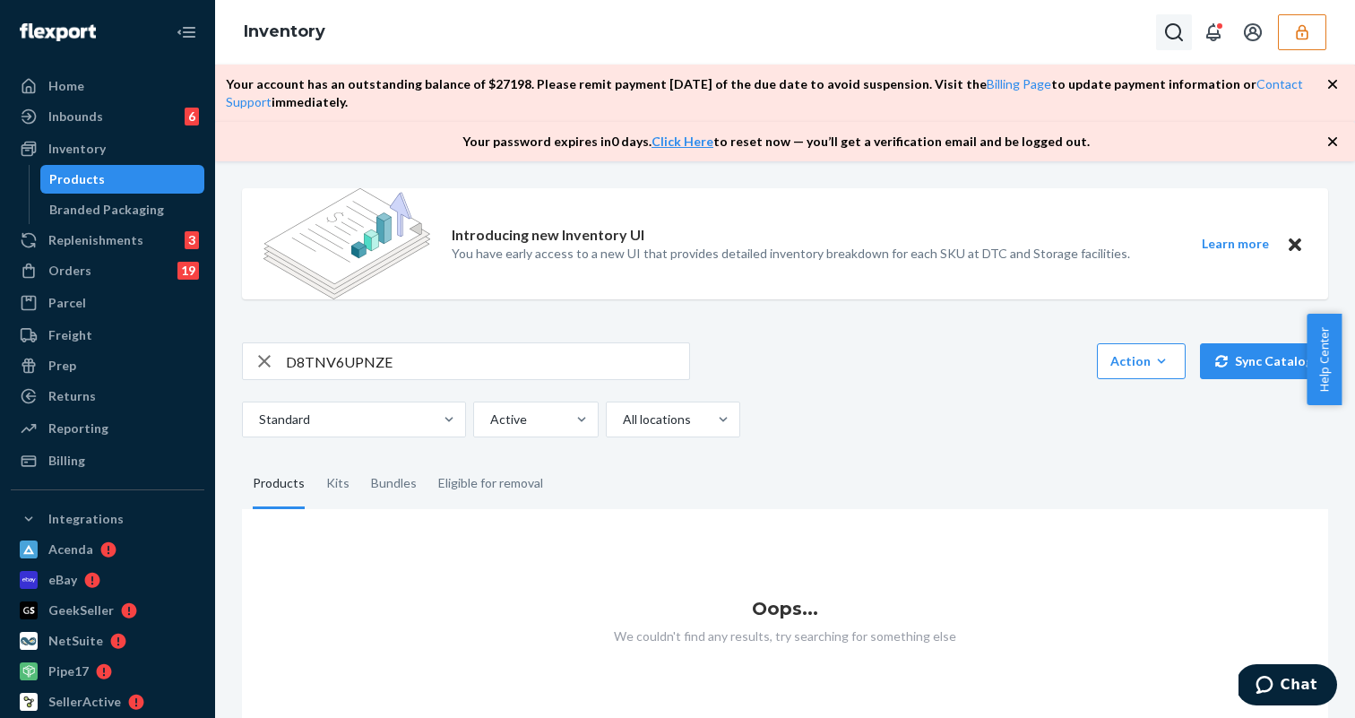
click at [1176, 37] on icon "Open Search Box" at bounding box center [1174, 32] width 18 height 18
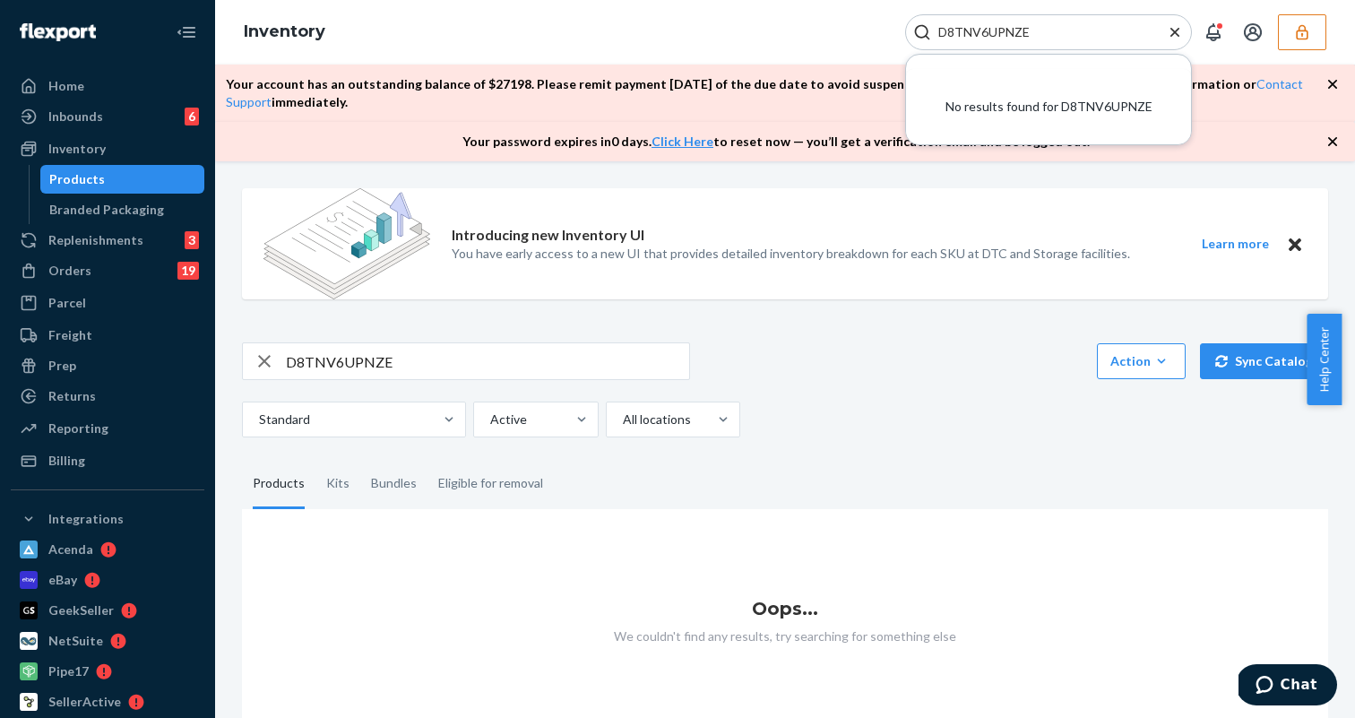
type input "D8TNV6UPNZE"
click at [1172, 37] on icon "Close Search" at bounding box center [1175, 32] width 18 height 18
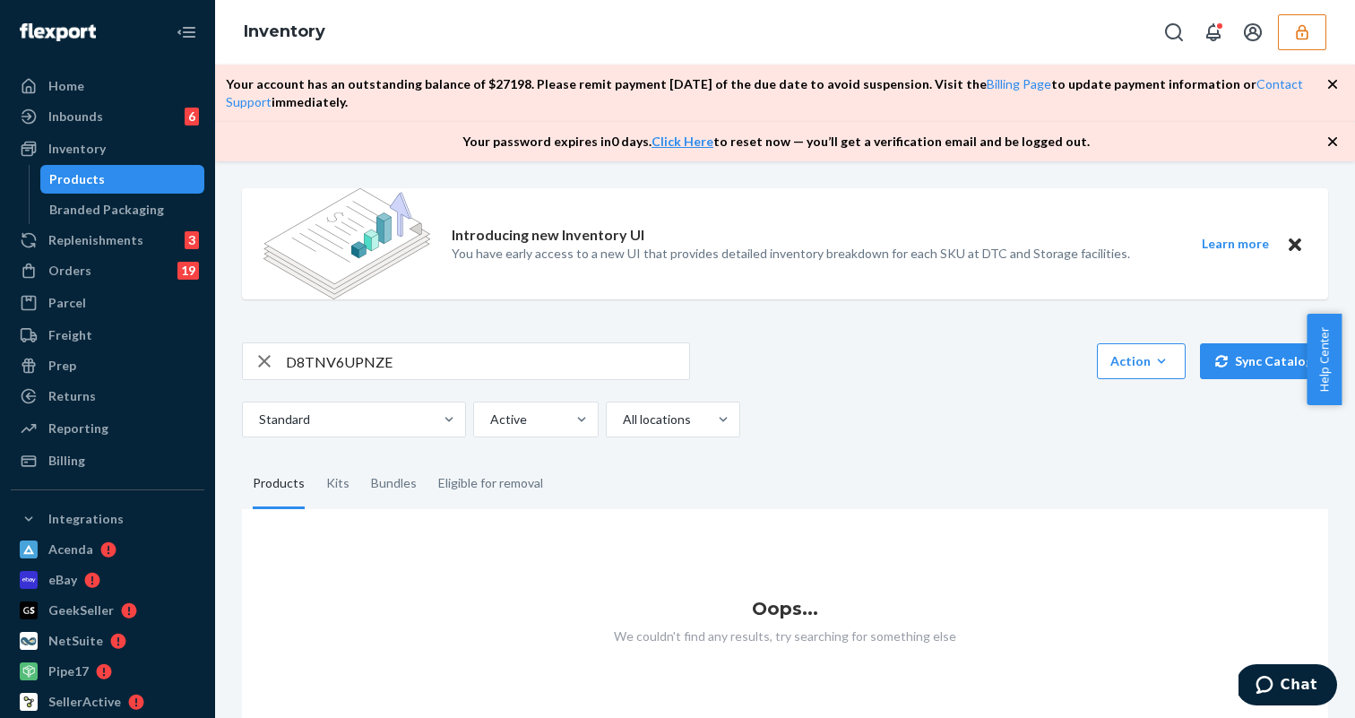
click at [260, 358] on icon "button" at bounding box center [265, 361] width 22 height 36
click at [112, 270] on div "Orders 19" at bounding box center [108, 270] width 190 height 25
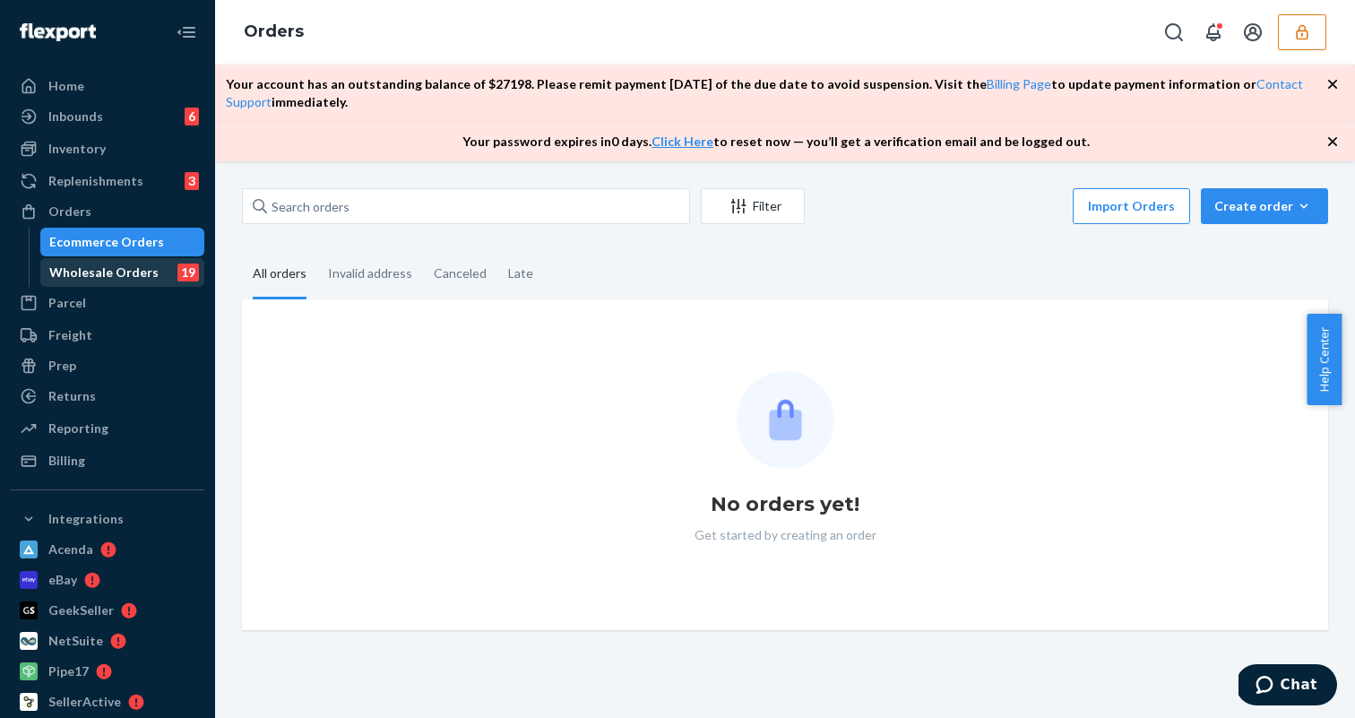
click at [126, 282] on div "Wholesale Orders 19" at bounding box center [122, 272] width 161 height 25
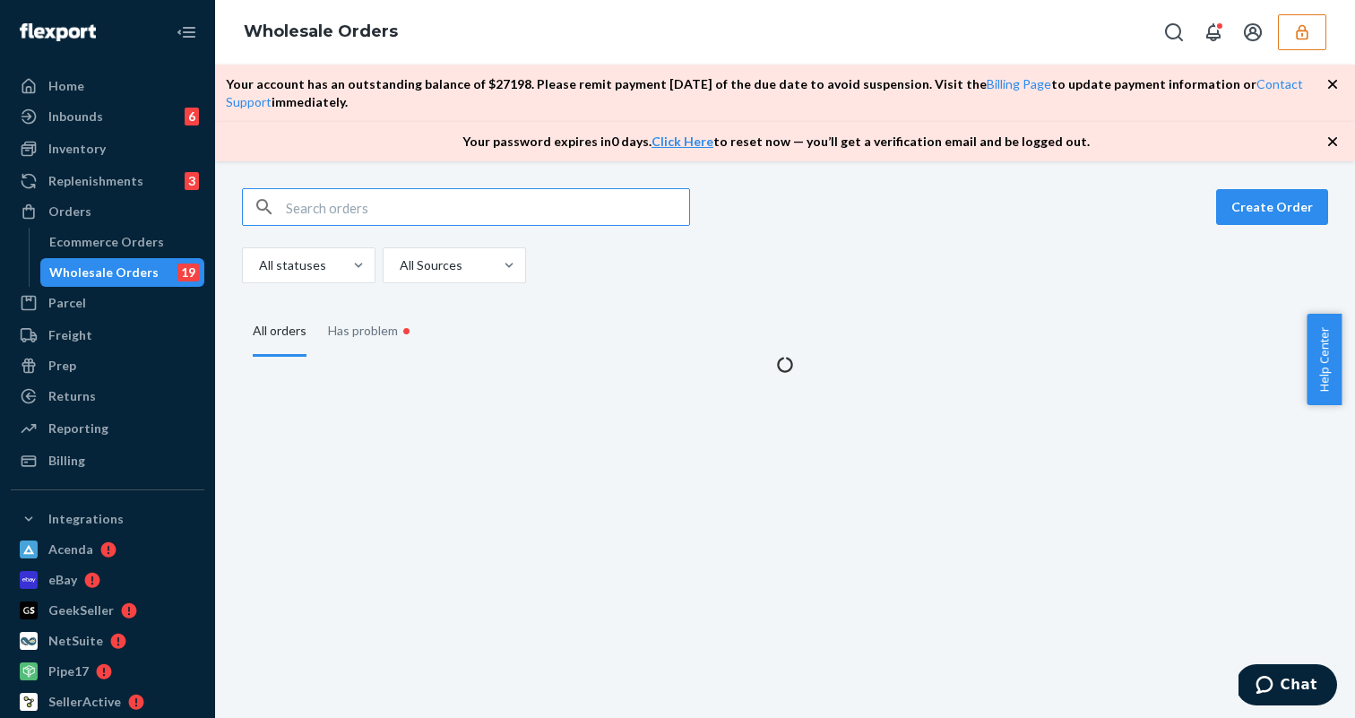
click at [1307, 20] on button "button" at bounding box center [1302, 32] width 48 height 36
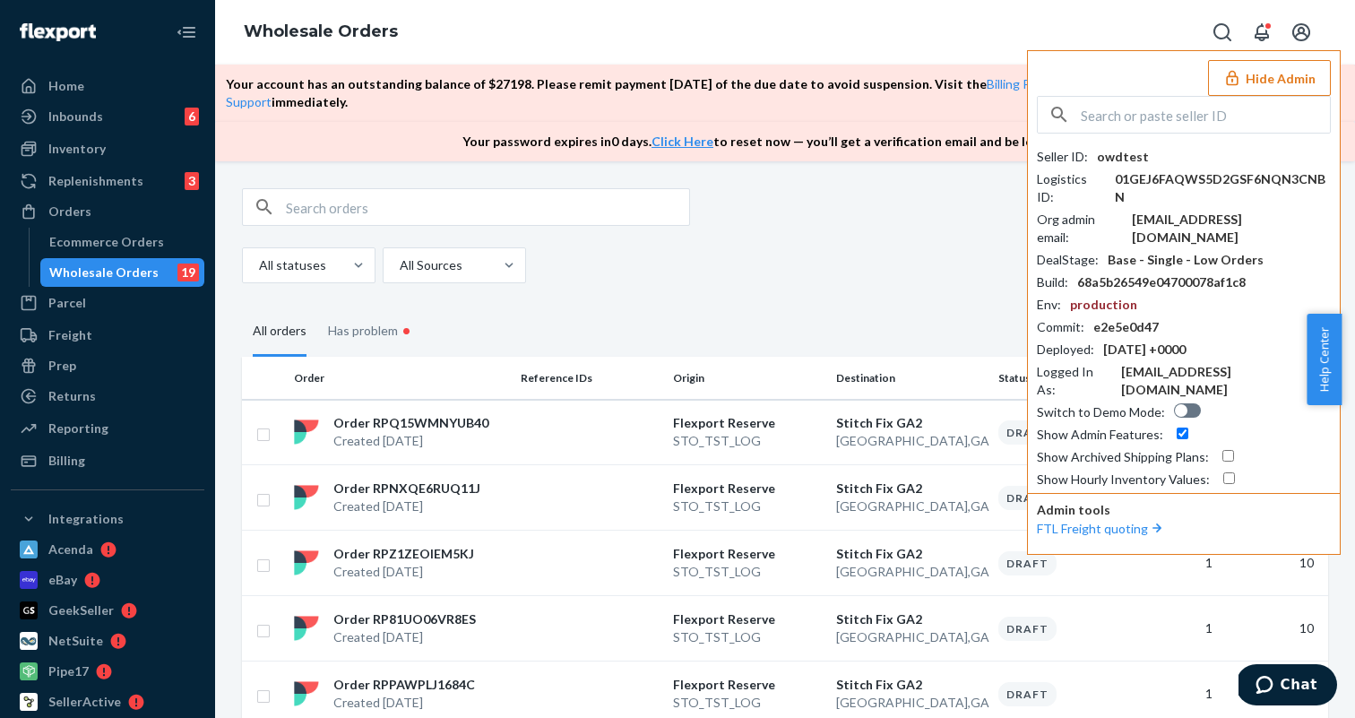
click at [1286, 66] on button "Hide Admin" at bounding box center [1269, 78] width 123 height 36
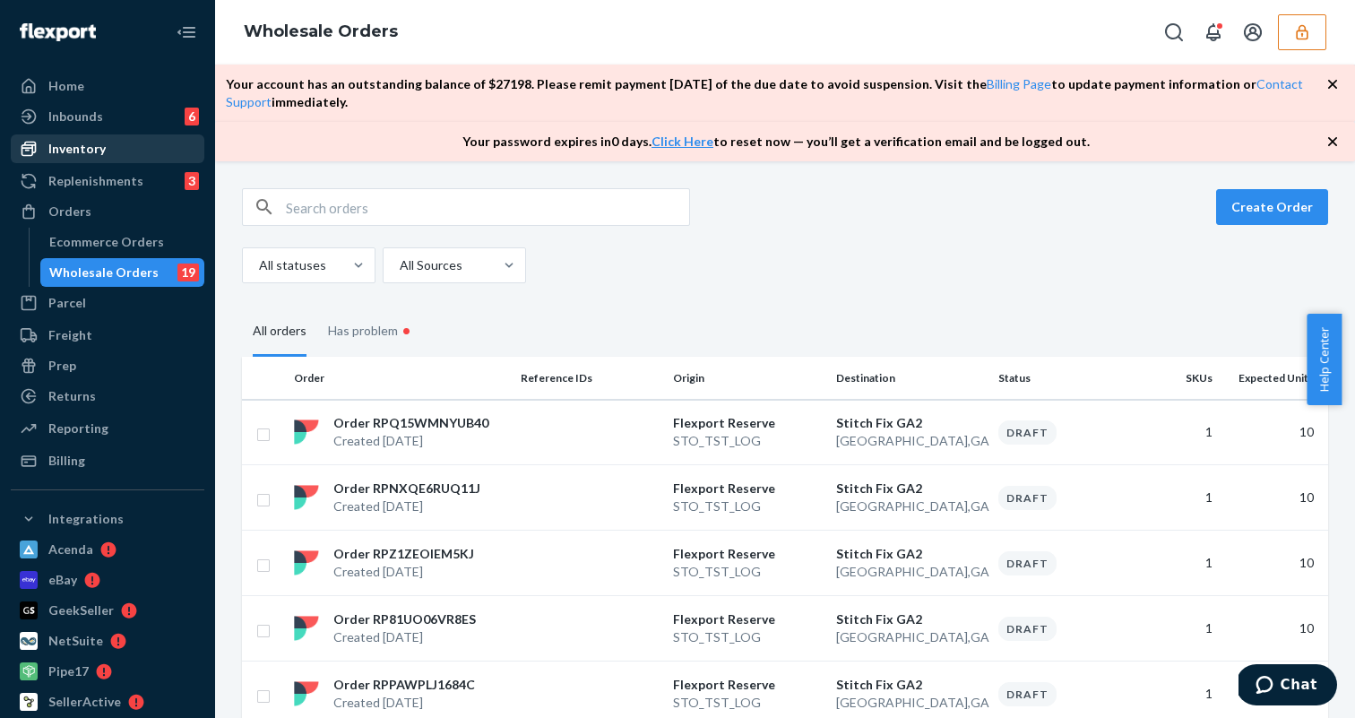
click at [107, 148] on div "Inventory" at bounding box center [108, 148] width 190 height 25
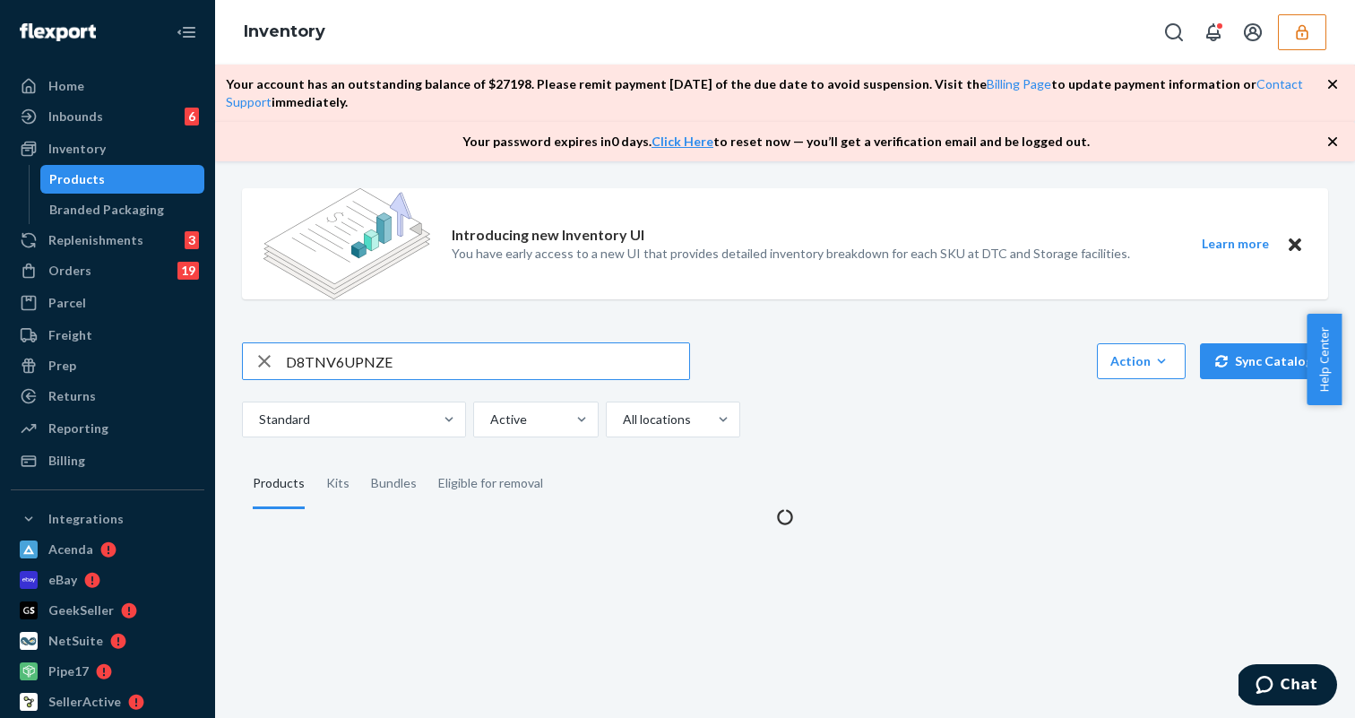
drag, startPoint x: 413, startPoint y: 359, endPoint x: 261, endPoint y: 359, distance: 152.4
click at [261, 359] on div "D8TNV6UPNZE" at bounding box center [466, 361] width 446 height 36
type input "DATHDS010451DS"
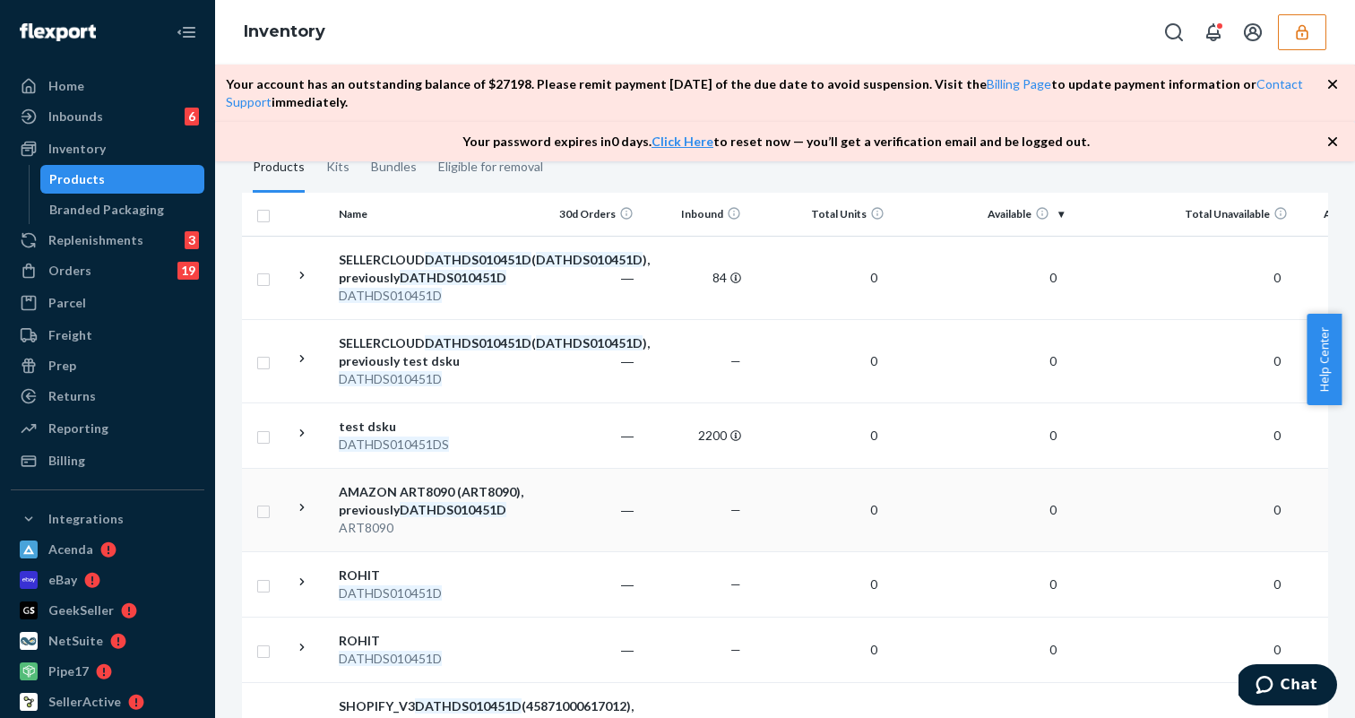
scroll to position [287, 0]
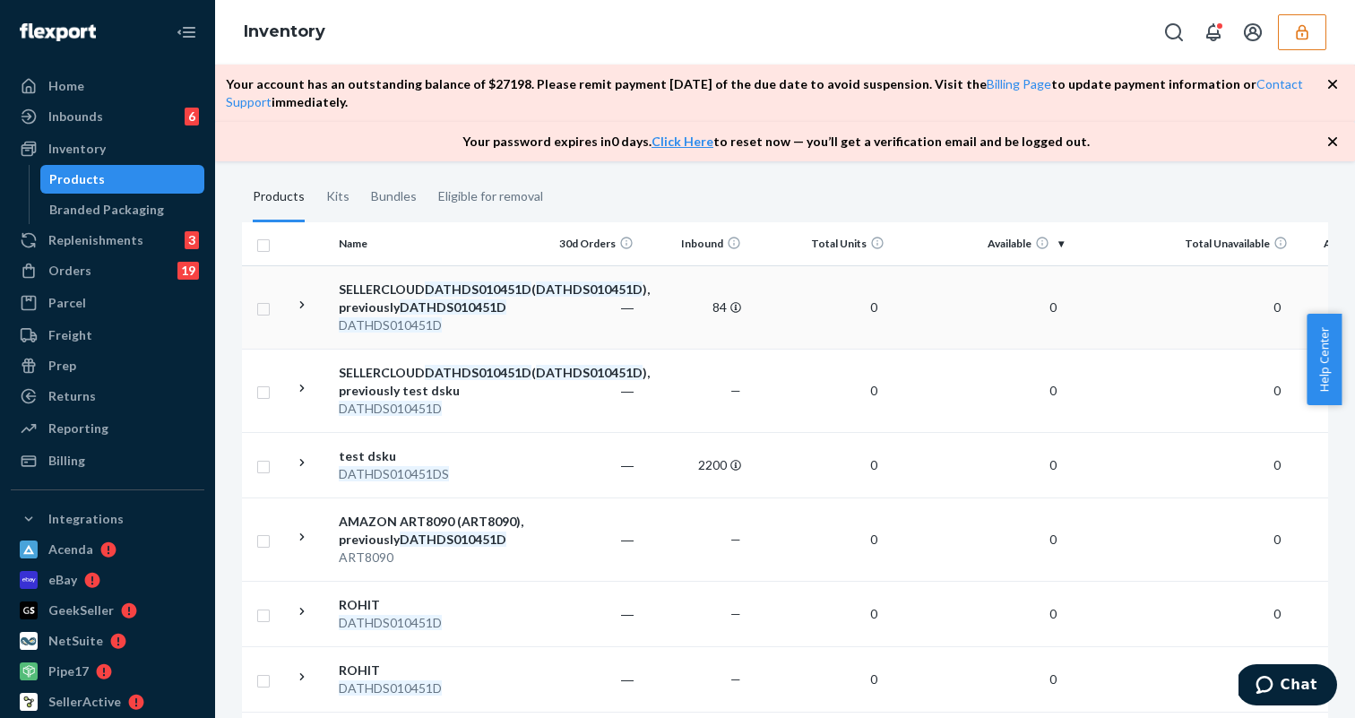
click at [430, 297] on em "DATHDS010451D" at bounding box center [478, 288] width 107 height 15
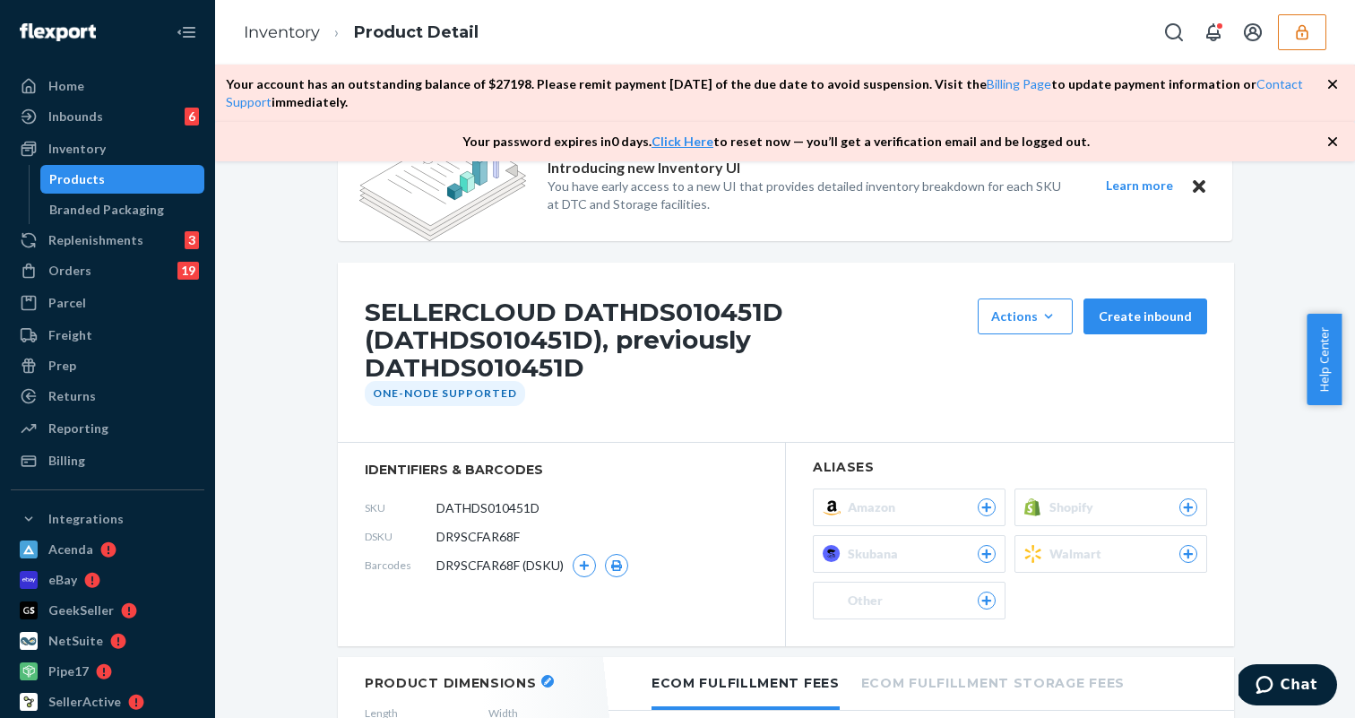
scroll to position [56, 0]
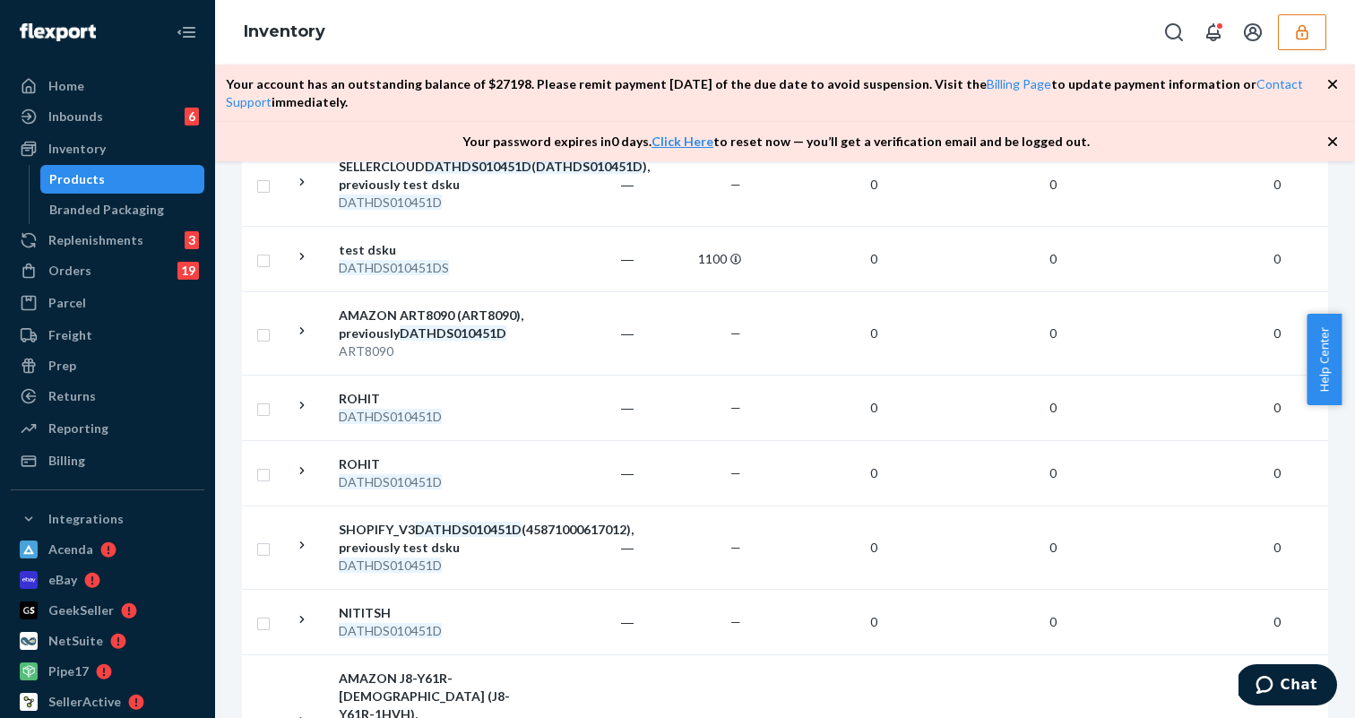
scroll to position [730, 0]
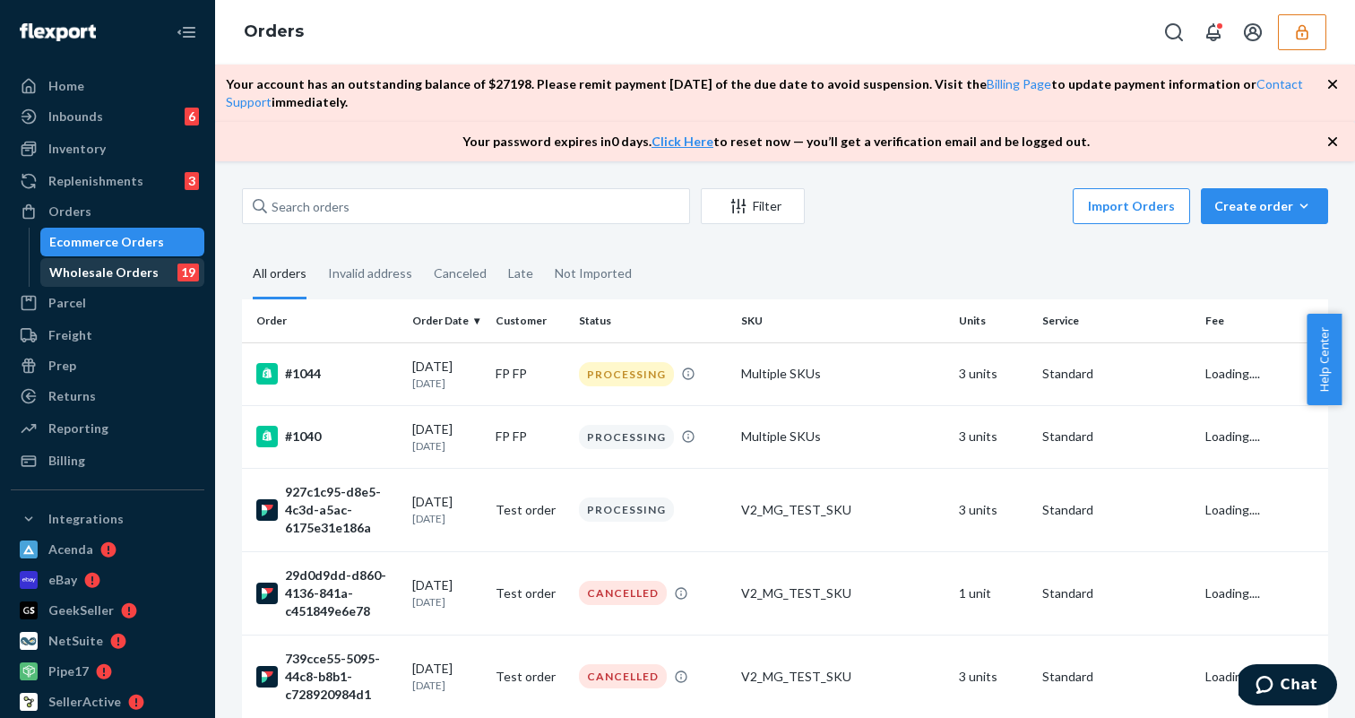
click at [115, 275] on div "Wholesale Orders" at bounding box center [103, 272] width 109 height 18
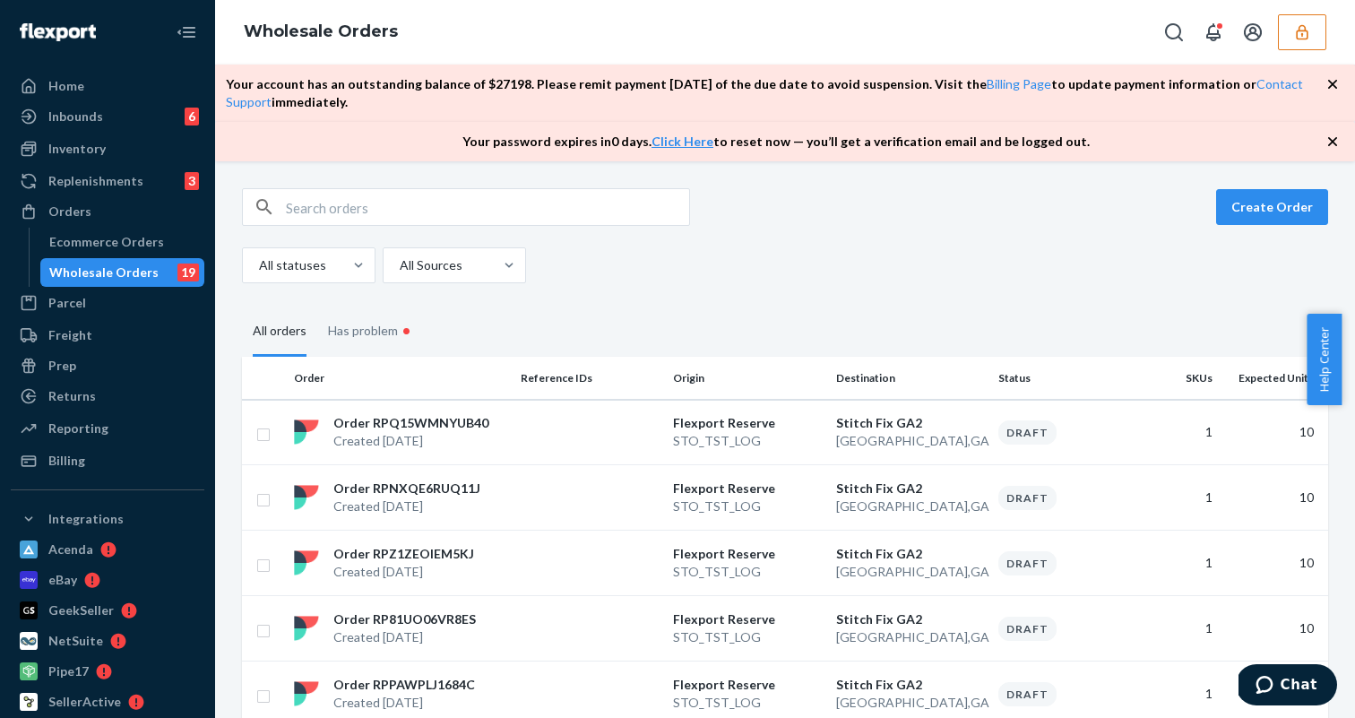
click at [1305, 46] on button "button" at bounding box center [1302, 32] width 48 height 36
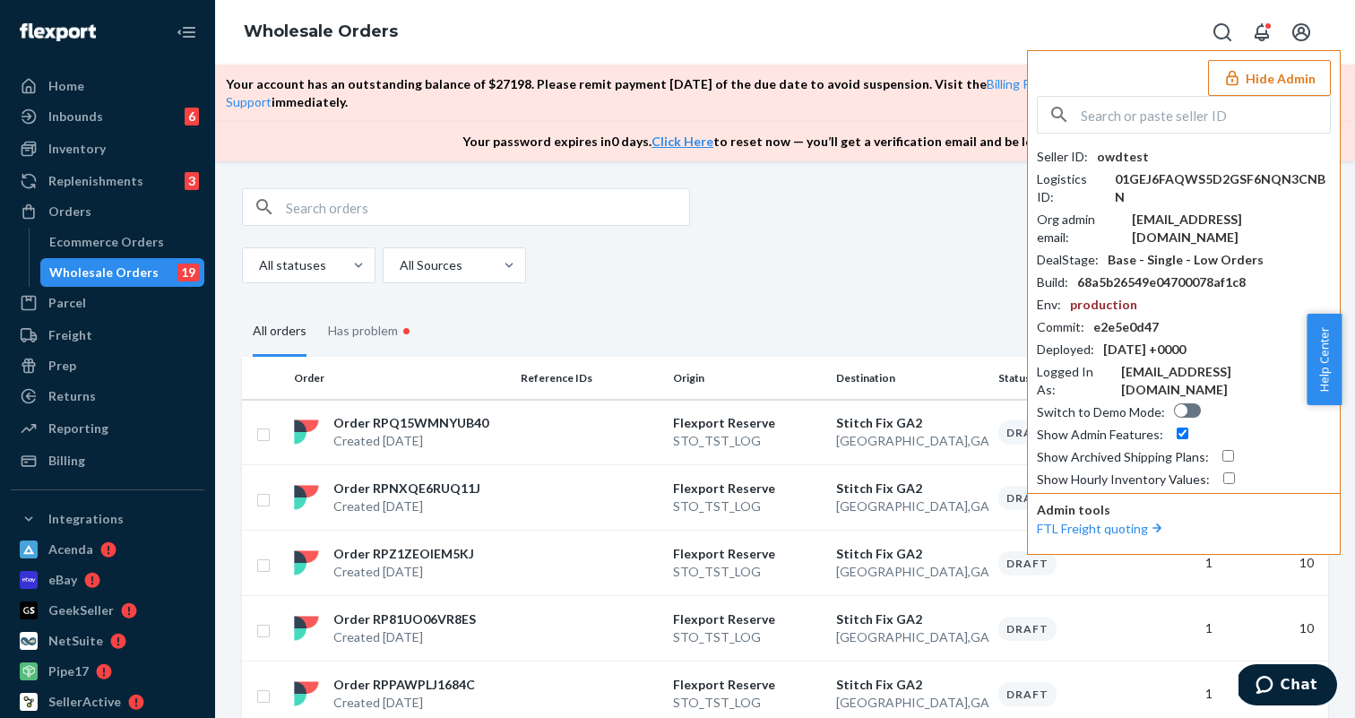
click at [1305, 46] on button "Open account menu" at bounding box center [1301, 32] width 36 height 36
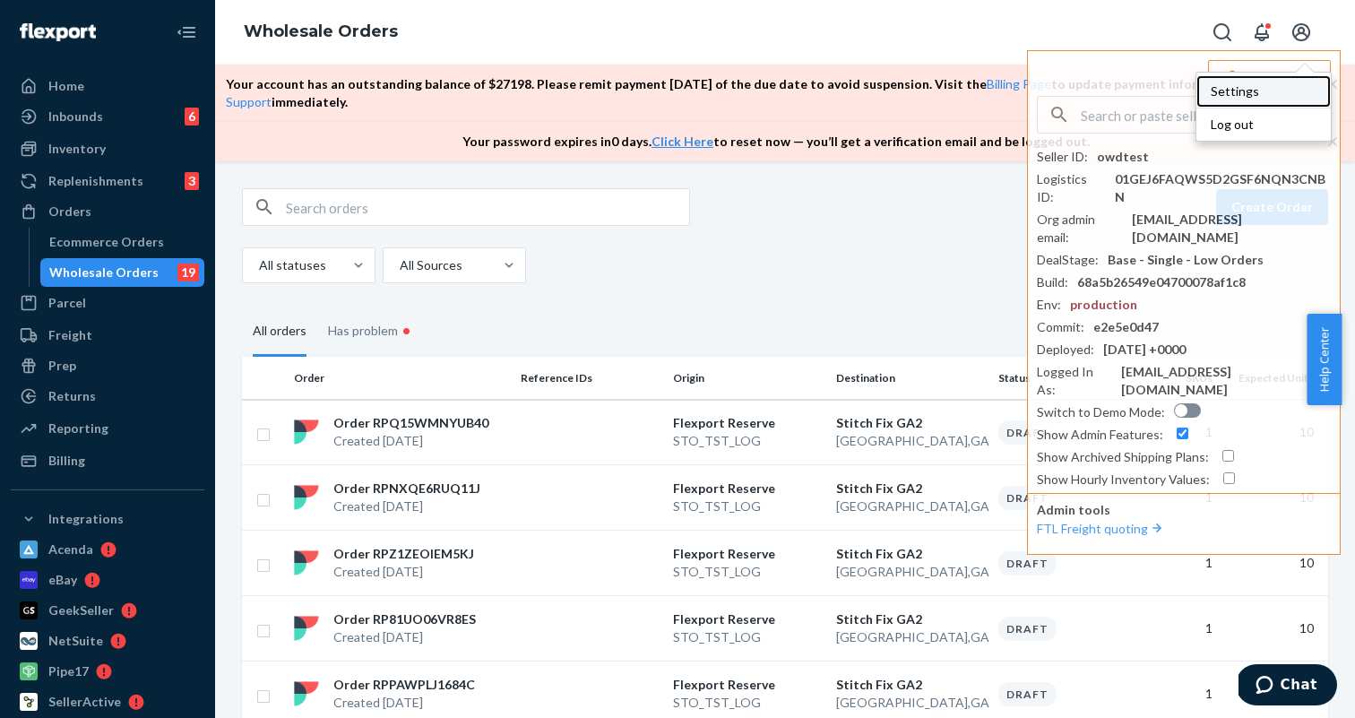
click at [1285, 78] on div "Settings" at bounding box center [1263, 91] width 134 height 32
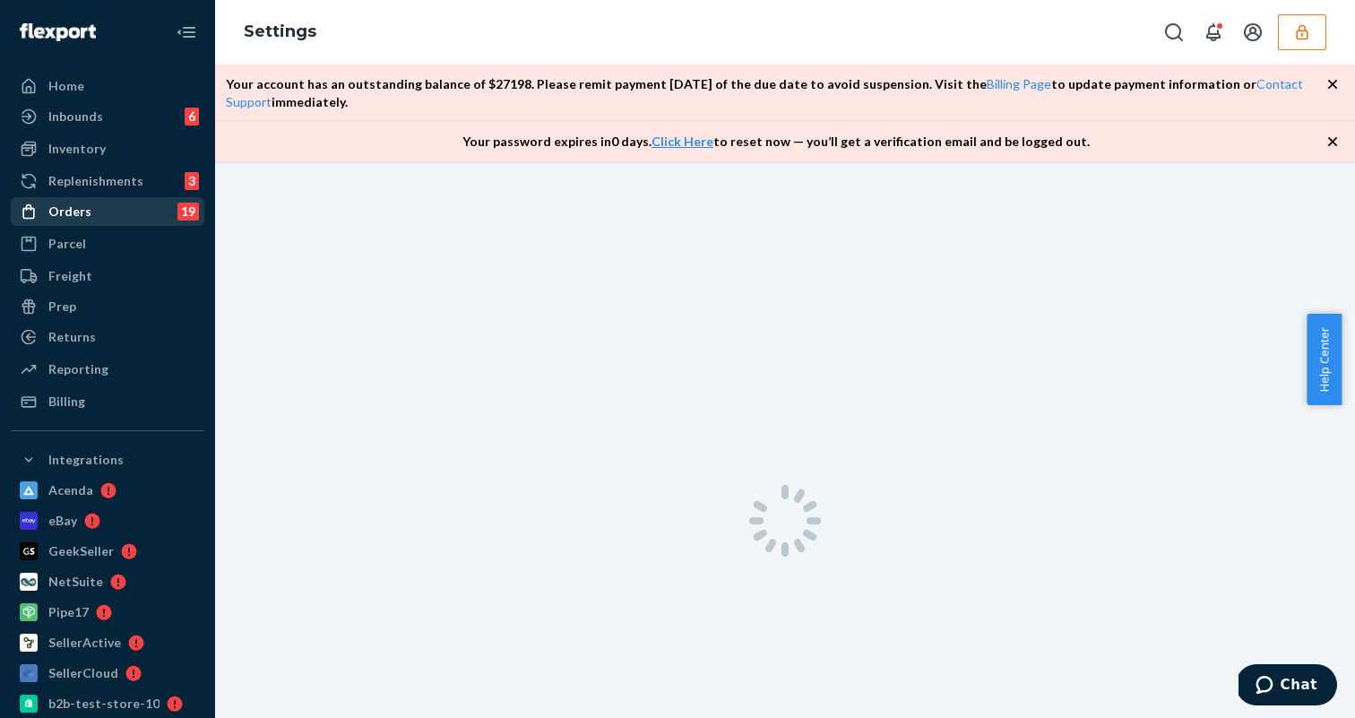
click at [150, 212] on div "Orders 19" at bounding box center [108, 211] width 190 height 25
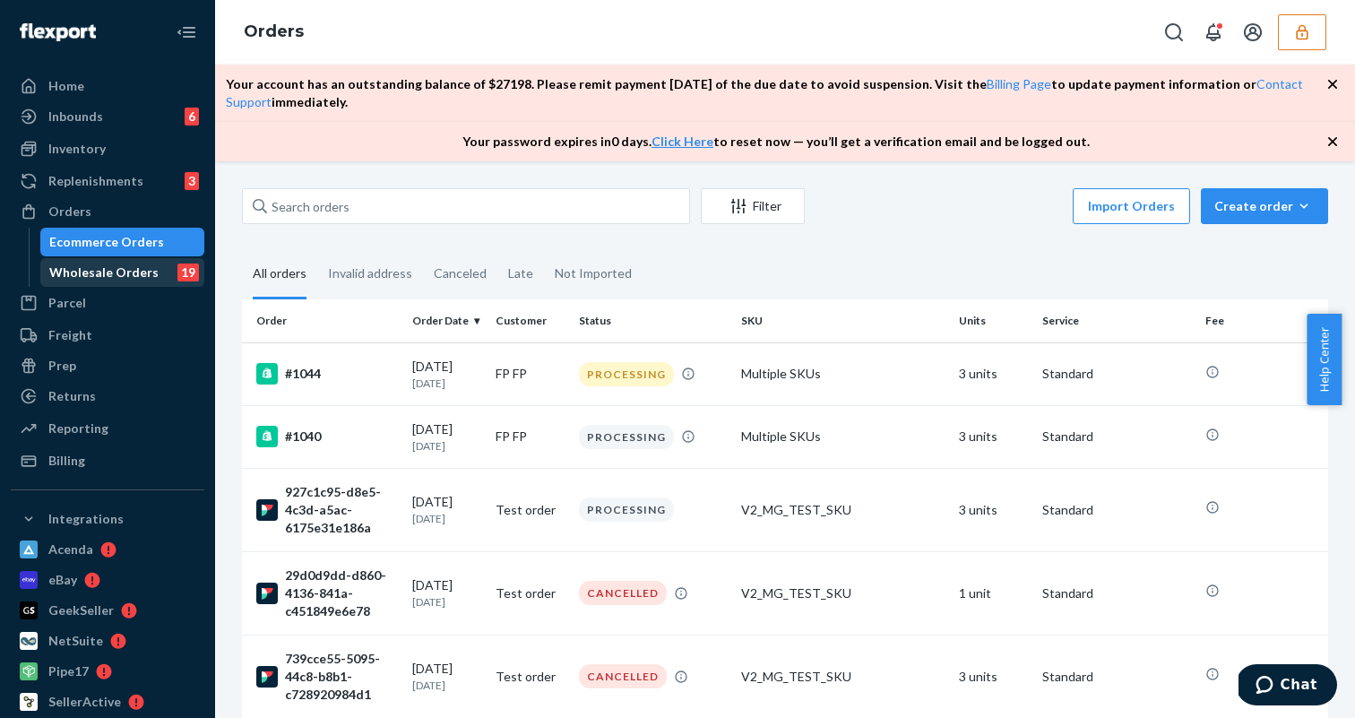
click at [113, 276] on div "Wholesale Orders" at bounding box center [103, 272] width 109 height 18
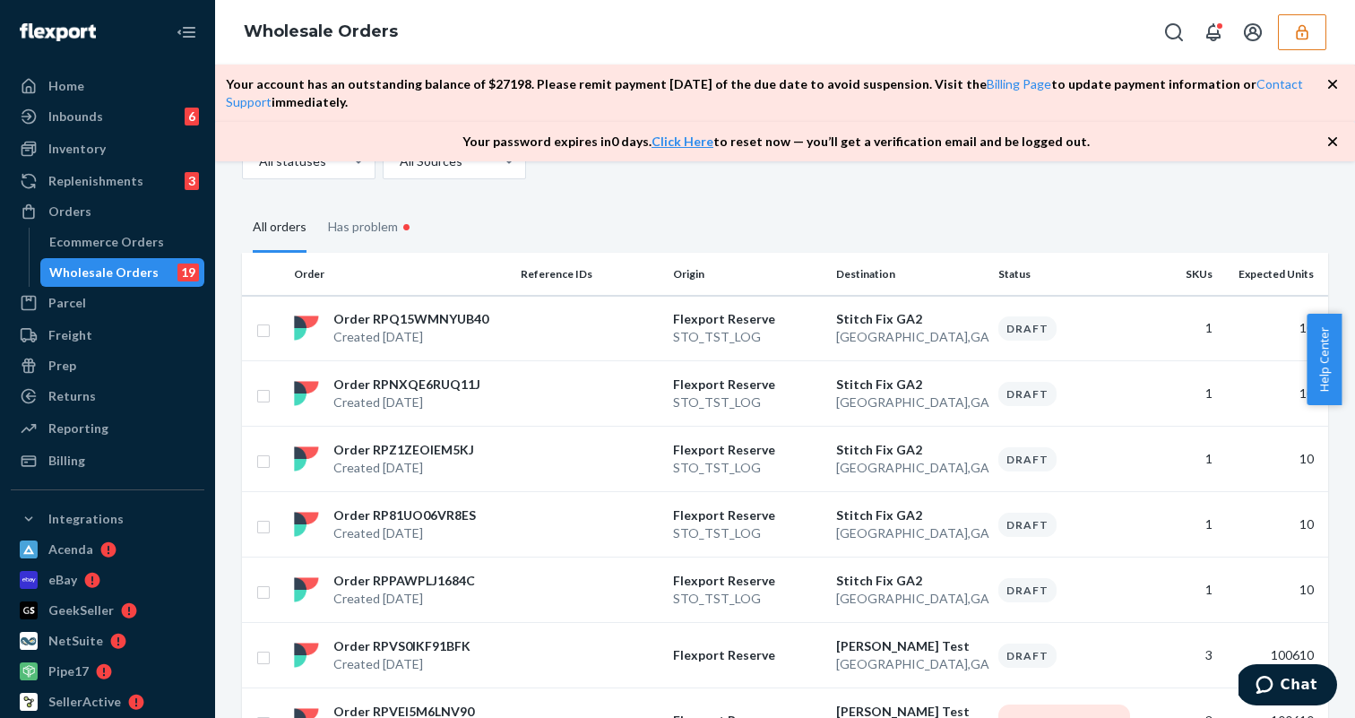
scroll to position [121, 0]
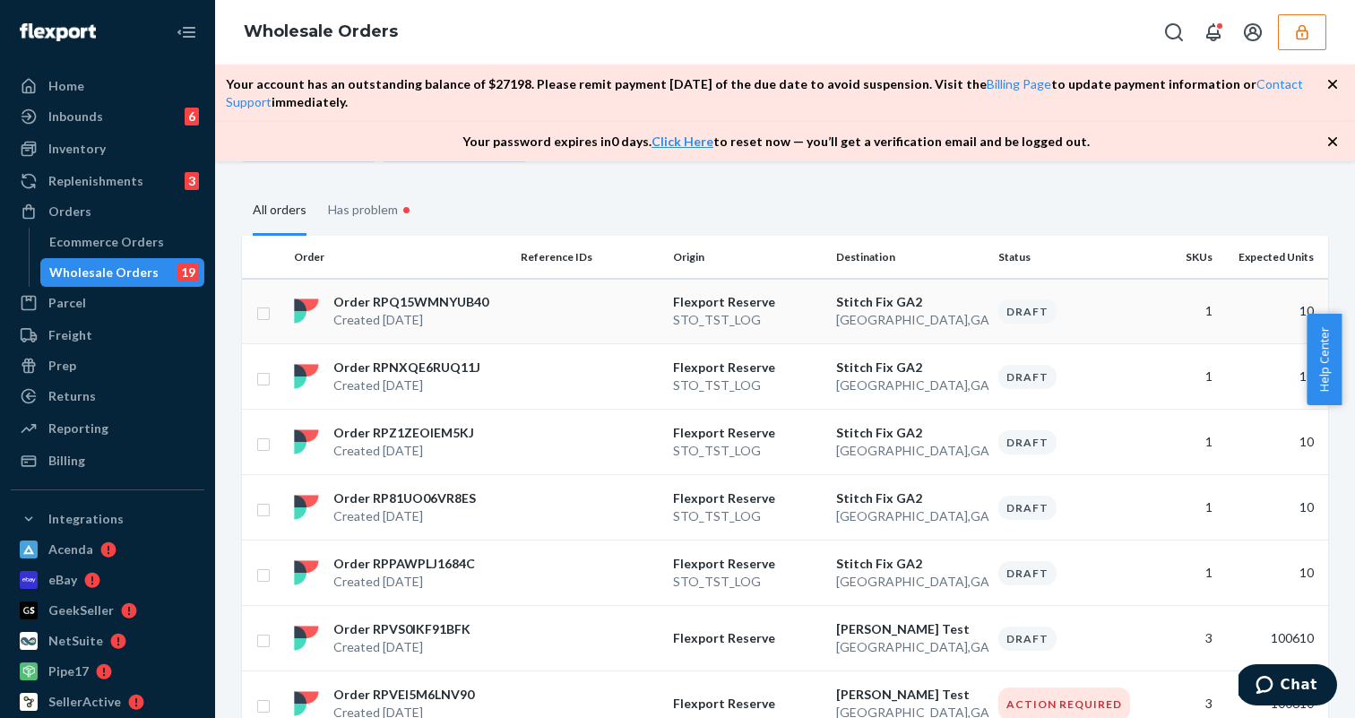
click at [404, 305] on p "Order RPQ15WMNYUB40" at bounding box center [410, 302] width 155 height 18
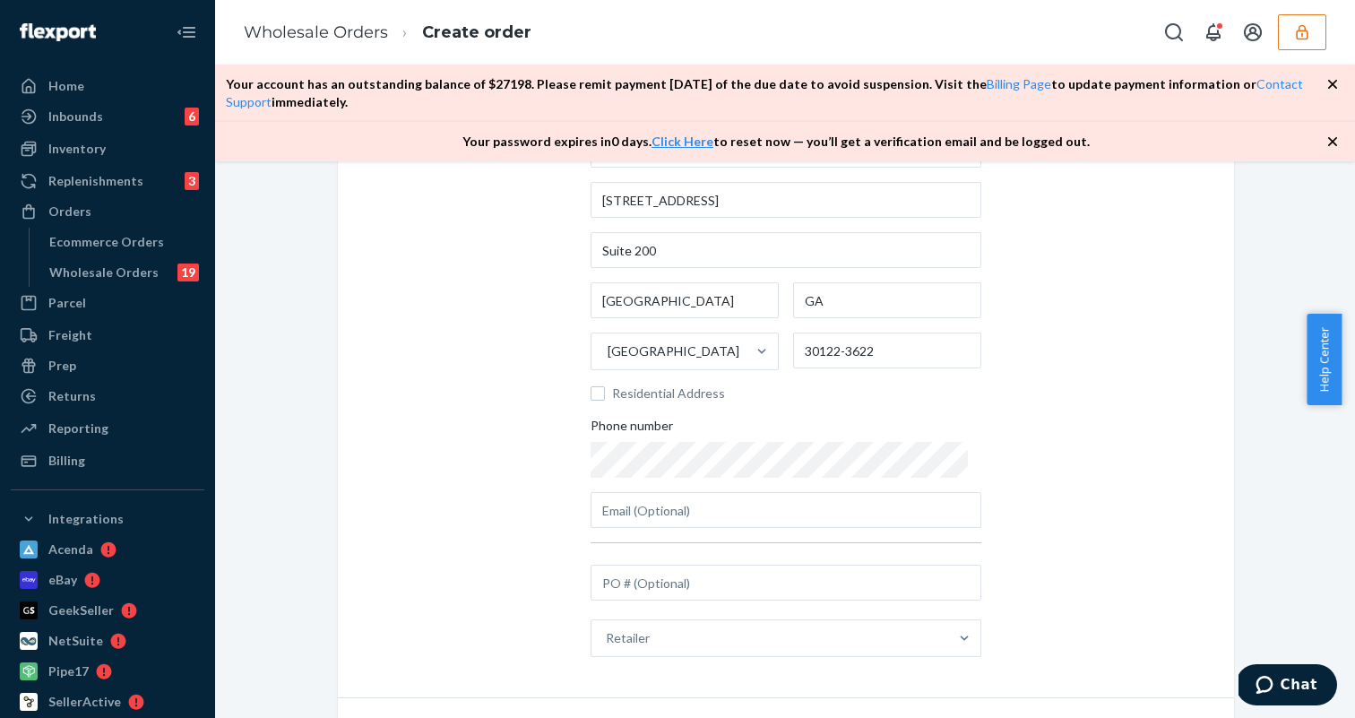
scroll to position [297, 0]
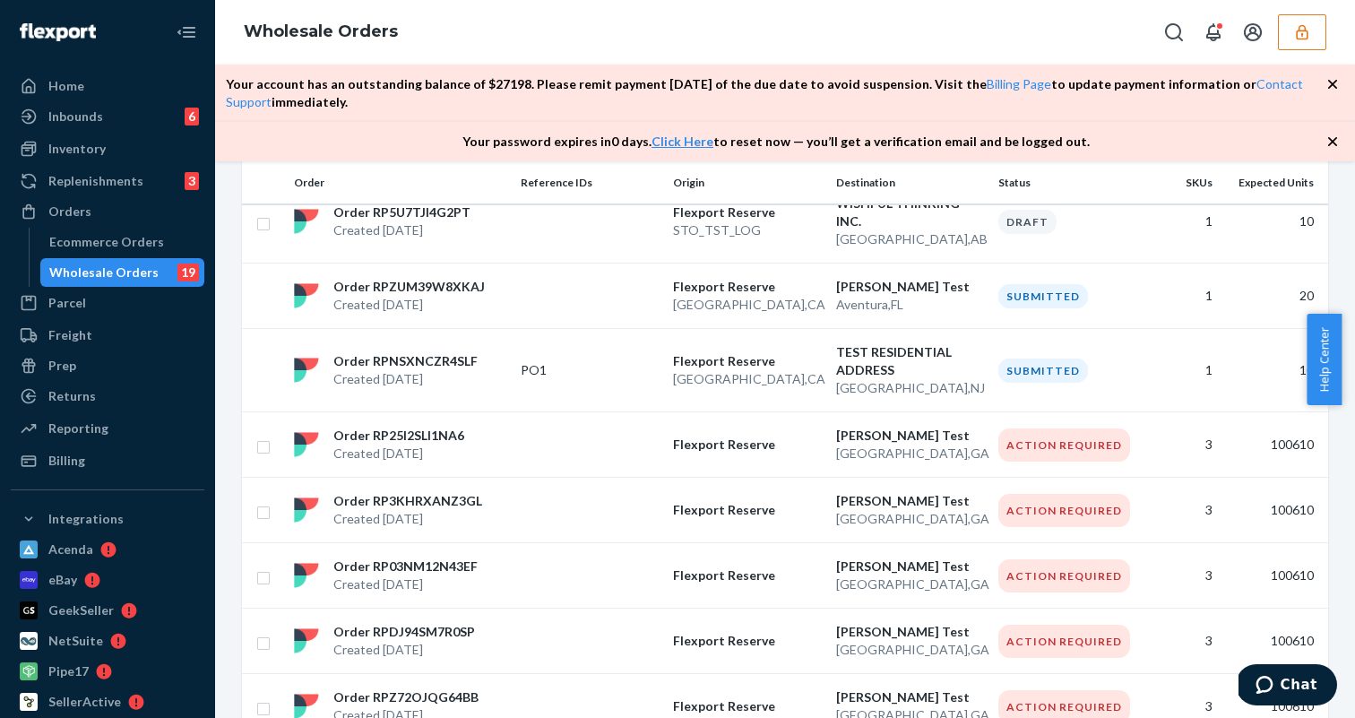
scroll to position [727, 0]
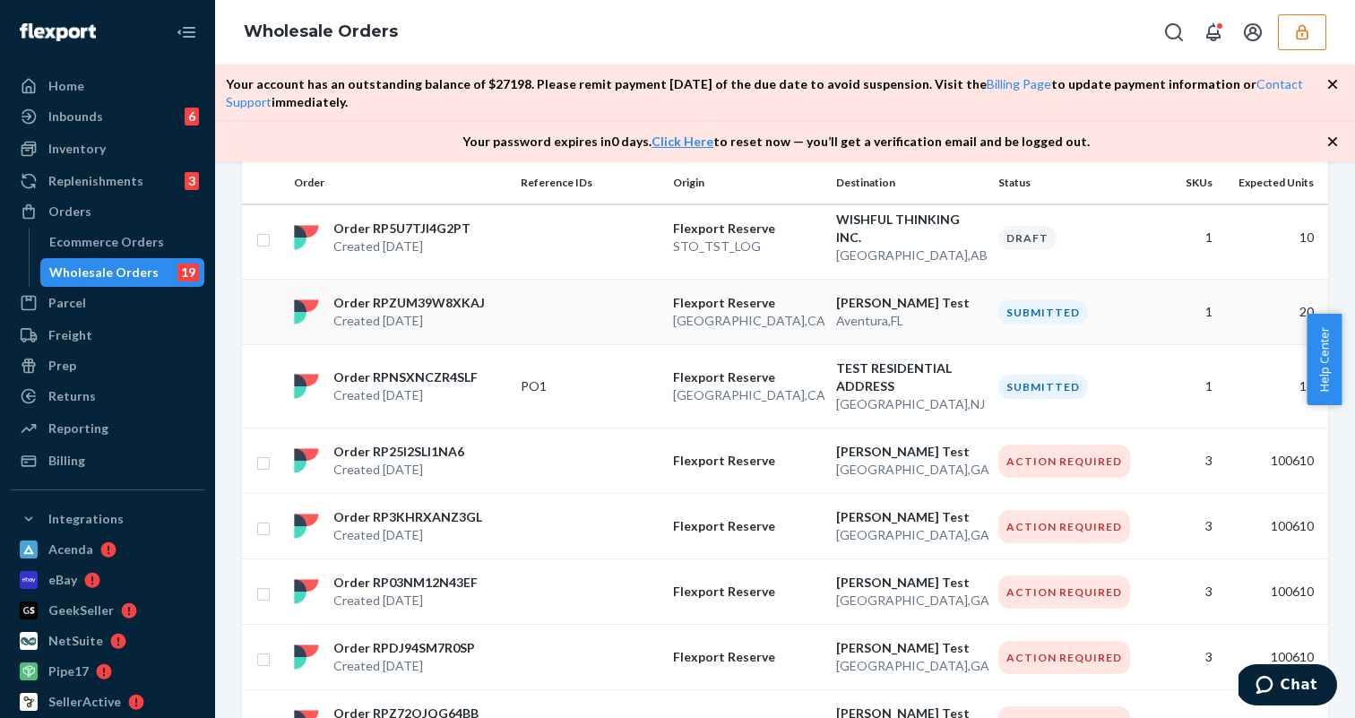
click at [441, 306] on p "Order RPZUM39W8XKAJ" at bounding box center [408, 303] width 151 height 18
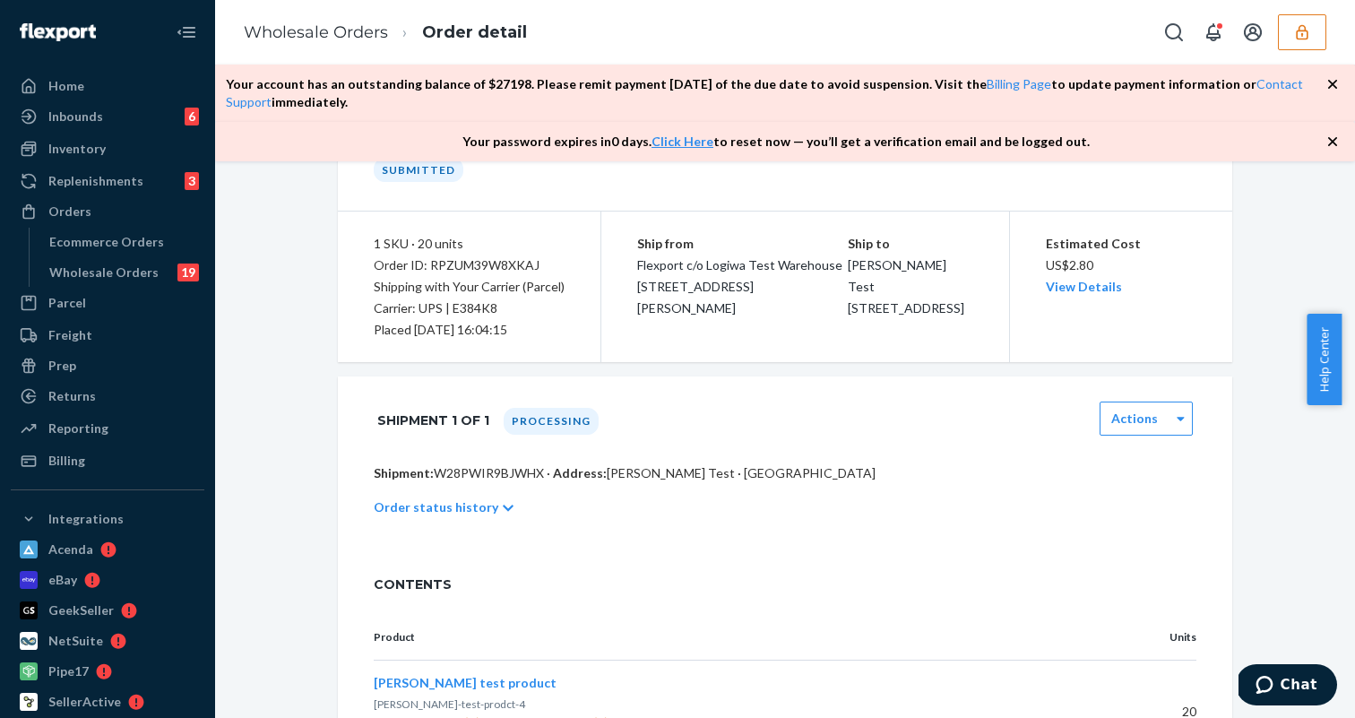
scroll to position [220, 0]
